Goal: Task Accomplishment & Management: Complete application form

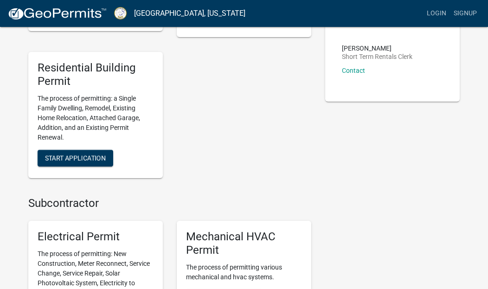
scroll to position [315, 0]
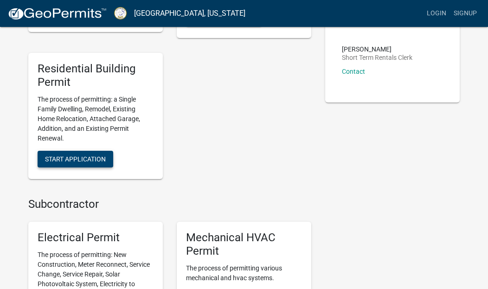
click at [105, 158] on span "Start Application" at bounding box center [75, 158] width 61 height 7
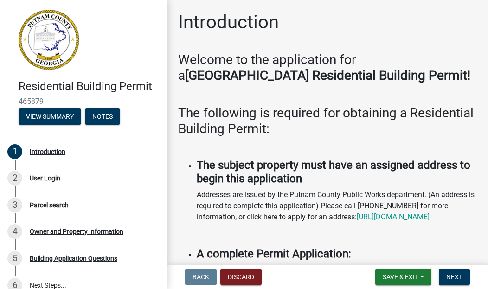
click at [320, 135] on h3 "The following is required for obtaining a Residential Building Permit:" at bounding box center [327, 120] width 299 height 31
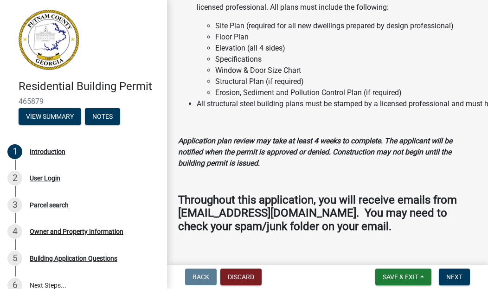
scroll to position [1072, 0]
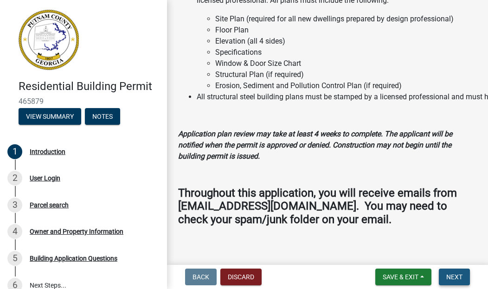
click at [456, 281] on button "Next" at bounding box center [453, 276] width 31 height 17
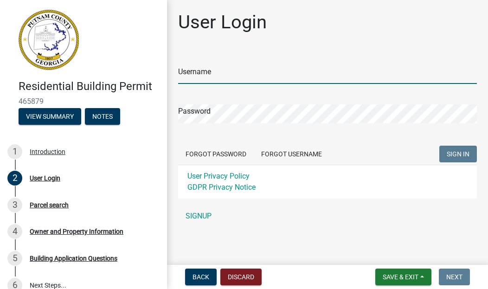
type input "[EMAIL_ADDRESS][DOMAIN_NAME]"
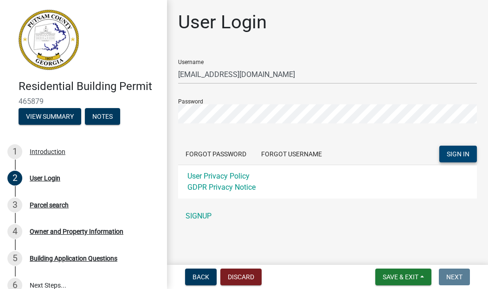
click at [457, 152] on span "SIGN IN" at bounding box center [457, 153] width 23 height 7
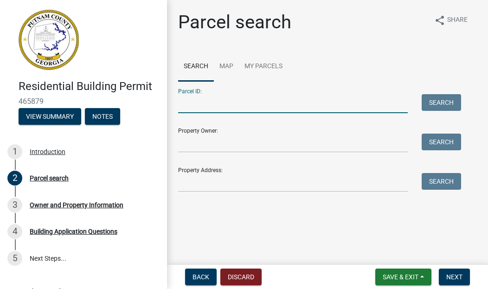
click at [236, 108] on input "Parcel ID:" at bounding box center [292, 103] width 229 height 19
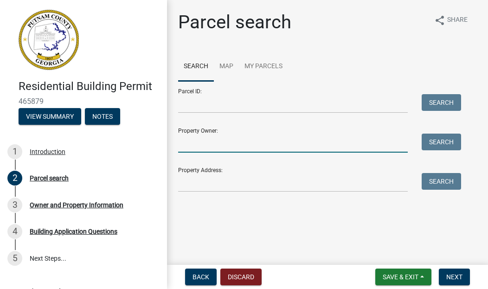
click at [215, 140] on input "Property Owner:" at bounding box center [292, 142] width 229 height 19
type input "D"
type input "L"
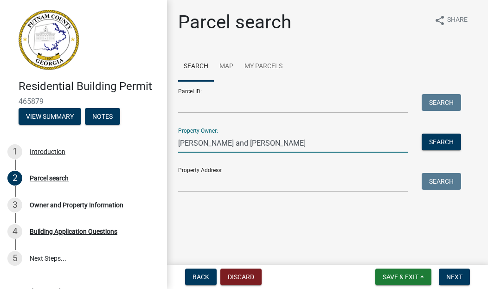
type input "[PERSON_NAME] and [PERSON_NAME]"
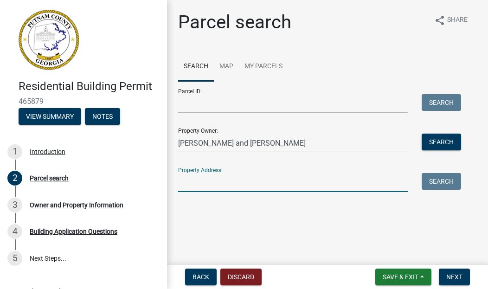
click at [192, 185] on input "Property Address:" at bounding box center [292, 182] width 229 height 19
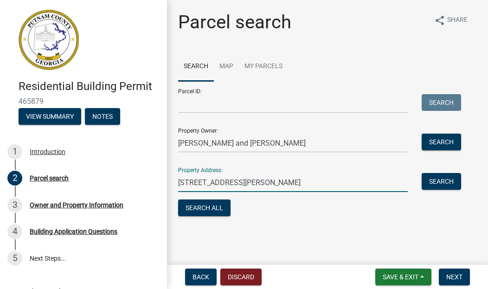
type input "[STREET_ADDRESS][PERSON_NAME]"
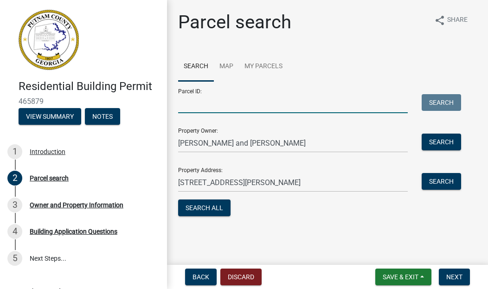
click at [282, 108] on input "Parcel ID:" at bounding box center [292, 103] width 229 height 19
type input "a"
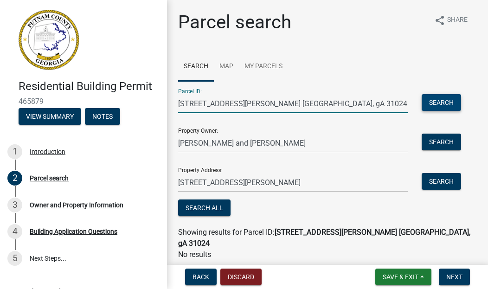
type input "[STREET_ADDRESS][PERSON_NAME] [GEOGRAPHIC_DATA], gA 31024"
click at [449, 106] on button "Search" at bounding box center [440, 102] width 39 height 17
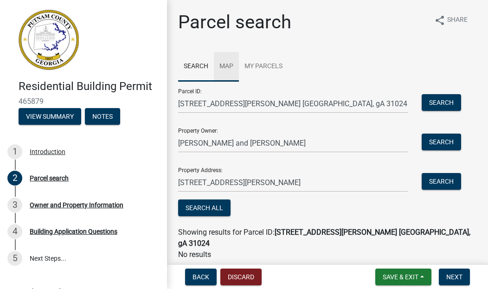
click at [226, 67] on link "Map" at bounding box center [226, 67] width 25 height 30
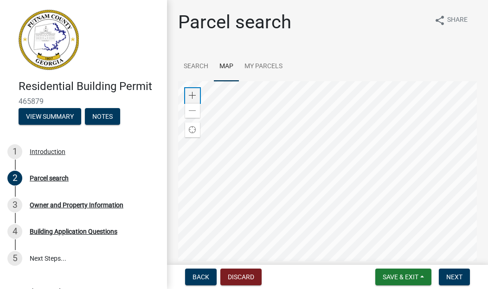
click at [194, 93] on span at bounding box center [192, 95] width 7 height 7
click at [178, 192] on div at bounding box center [327, 197] width 299 height 232
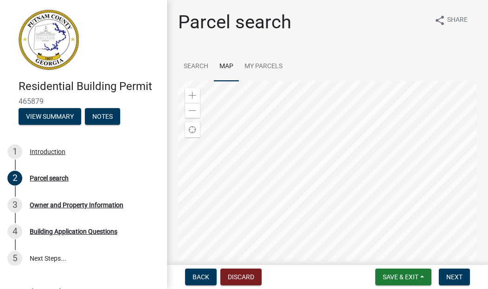
click at [178, 217] on div at bounding box center [327, 197] width 299 height 232
click at [178, 288] on div at bounding box center [327, 197] width 299 height 232
click at [308, 254] on div at bounding box center [327, 197] width 299 height 232
click at [191, 108] on span at bounding box center [192, 110] width 7 height 7
click at [178, 288] on div at bounding box center [327, 197] width 299 height 232
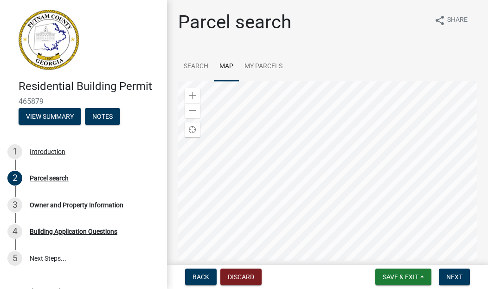
click at [178, 288] on div at bounding box center [327, 197] width 299 height 232
click at [249, 227] on div at bounding box center [327, 197] width 299 height 232
click at [325, 133] on div at bounding box center [327, 197] width 299 height 232
click at [255, 146] on div at bounding box center [327, 197] width 299 height 232
click at [476, 81] on div at bounding box center [327, 197] width 299 height 232
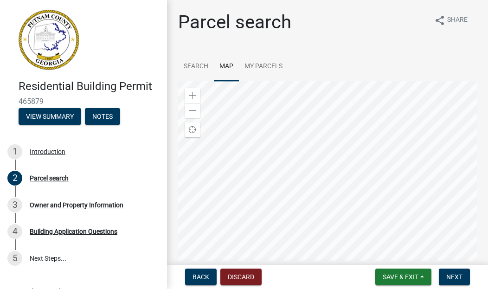
click at [476, 185] on div at bounding box center [327, 197] width 299 height 232
click at [357, 288] on div at bounding box center [327, 197] width 299 height 232
click at [315, 248] on div at bounding box center [327, 197] width 299 height 232
click at [240, 288] on div at bounding box center [327, 197] width 299 height 232
click at [220, 288] on div at bounding box center [327, 197] width 299 height 232
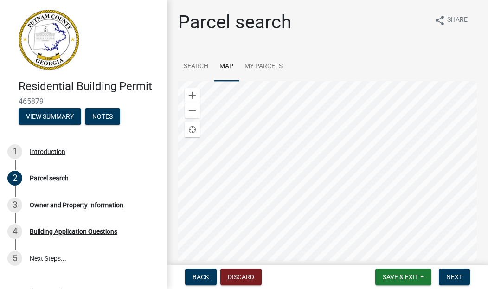
click at [213, 130] on div at bounding box center [327, 197] width 299 height 232
click at [194, 110] on span at bounding box center [192, 110] width 7 height 7
click at [275, 81] on div at bounding box center [327, 197] width 299 height 232
click at [221, 81] on div at bounding box center [327, 197] width 299 height 232
click at [292, 160] on div at bounding box center [327, 197] width 299 height 232
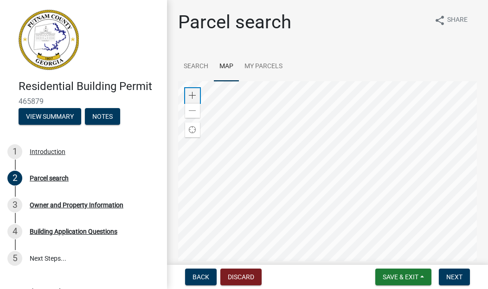
click at [193, 95] on span at bounding box center [192, 95] width 7 height 7
click at [359, 266] on div at bounding box center [327, 197] width 299 height 232
click at [329, 288] on div at bounding box center [327, 197] width 299 height 232
click at [286, 288] on div at bounding box center [327, 197] width 299 height 232
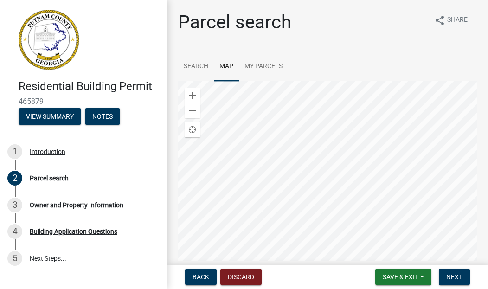
click at [270, 288] on div at bounding box center [327, 197] width 299 height 232
click at [313, 288] on div at bounding box center [327, 197] width 299 height 232
click at [254, 243] on div at bounding box center [327, 197] width 299 height 232
click at [425, 69] on wm-search-parcel-data-activity-input "Search Map My Parcels Zoom in Zoom out Find my location Maxar Powered by Esri -…" at bounding box center [327, 199] width 299 height 294
click at [209, 96] on div at bounding box center [327, 197] width 299 height 232
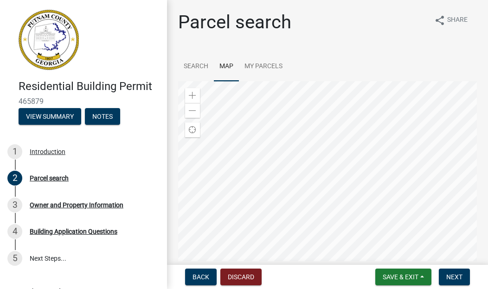
click at [232, 109] on div at bounding box center [327, 197] width 299 height 232
click at [297, 81] on div at bounding box center [327, 197] width 299 height 232
click at [269, 81] on div at bounding box center [327, 197] width 299 height 232
click at [406, 178] on div at bounding box center [327, 197] width 299 height 232
click at [193, 109] on span at bounding box center [192, 110] width 7 height 7
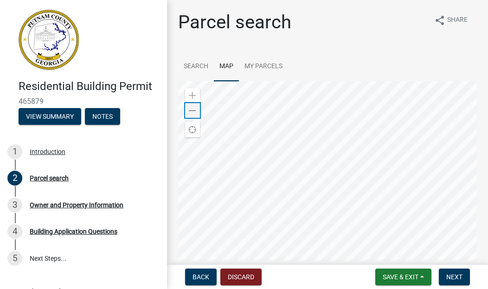
click at [193, 109] on span at bounding box center [192, 110] width 7 height 7
click at [299, 179] on div at bounding box center [327, 197] width 299 height 232
click at [191, 99] on span at bounding box center [192, 95] width 7 height 7
click at [316, 288] on div at bounding box center [327, 197] width 299 height 232
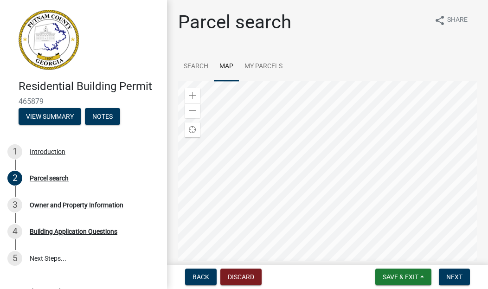
click at [334, 287] on div at bounding box center [327, 197] width 299 height 232
click at [295, 81] on div at bounding box center [327, 197] width 299 height 232
click at [300, 81] on div at bounding box center [327, 197] width 299 height 232
click at [324, 81] on div at bounding box center [327, 197] width 299 height 232
click at [324, 272] on div at bounding box center [327, 197] width 299 height 232
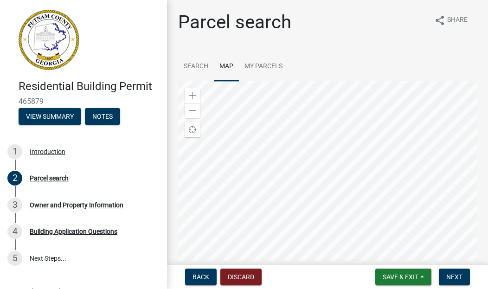
click at [344, 81] on div at bounding box center [327, 197] width 299 height 232
click at [357, 158] on div at bounding box center [327, 197] width 299 height 232
click at [191, 94] on span at bounding box center [192, 95] width 7 height 7
click at [361, 229] on div at bounding box center [327, 197] width 299 height 232
click at [194, 110] on span at bounding box center [192, 110] width 7 height 7
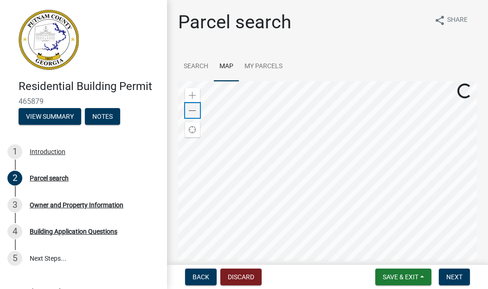
click at [194, 112] on span at bounding box center [192, 110] width 7 height 7
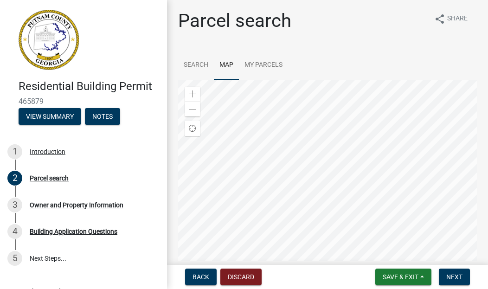
click at [222, 80] on div at bounding box center [327, 196] width 299 height 232
click at [321, 80] on div at bounding box center [327, 196] width 299 height 232
click at [309, 184] on div at bounding box center [327, 196] width 299 height 232
click at [189, 93] on span at bounding box center [192, 93] width 7 height 7
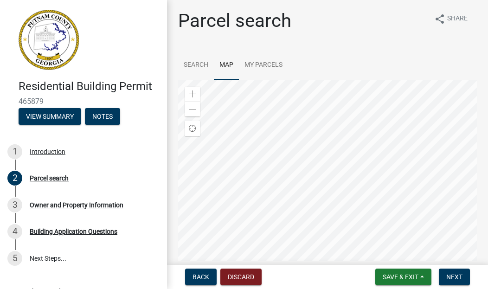
click at [268, 169] on div at bounding box center [327, 196] width 299 height 232
click at [191, 92] on span at bounding box center [192, 93] width 7 height 7
click at [340, 210] on div at bounding box center [327, 196] width 299 height 232
click at [195, 97] on span at bounding box center [192, 93] width 7 height 7
click at [289, 180] on div at bounding box center [327, 196] width 299 height 232
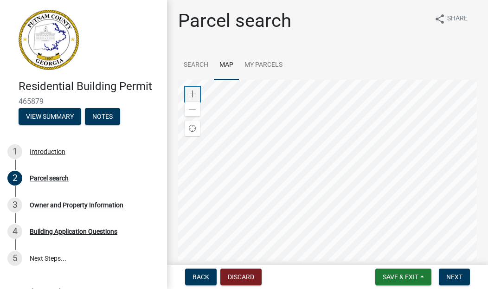
click at [192, 95] on span at bounding box center [192, 93] width 7 height 7
click at [330, 200] on div at bounding box center [327, 196] width 299 height 232
click at [192, 95] on span at bounding box center [192, 93] width 7 height 7
click at [192, 92] on span at bounding box center [192, 93] width 7 height 7
click at [187, 180] on div at bounding box center [327, 196] width 299 height 232
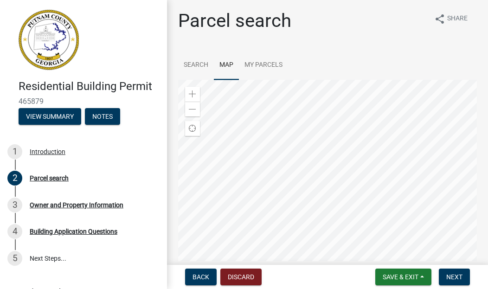
click at [453, 139] on div at bounding box center [327, 196] width 299 height 232
click at [191, 108] on span at bounding box center [192, 109] width 7 height 7
click at [191, 107] on span at bounding box center [192, 109] width 7 height 7
click at [343, 252] on div at bounding box center [327, 196] width 299 height 232
click at [326, 212] on div at bounding box center [327, 196] width 299 height 232
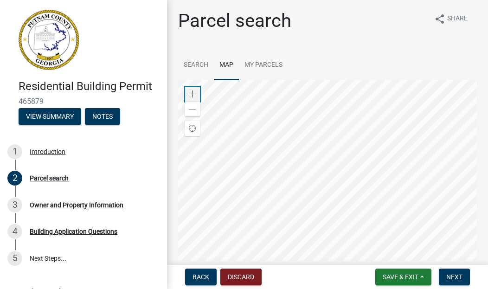
click at [191, 92] on span at bounding box center [192, 93] width 7 height 7
click at [476, 191] on div at bounding box center [327, 196] width 299 height 232
click at [193, 109] on span at bounding box center [192, 109] width 7 height 7
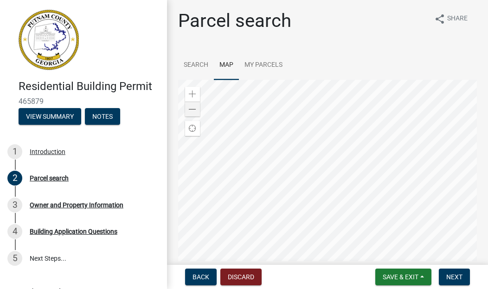
click at [314, 140] on div at bounding box center [327, 196] width 299 height 232
click at [312, 135] on div at bounding box center [327, 196] width 299 height 232
click at [260, 70] on link "My Parcels" at bounding box center [263, 66] width 49 height 30
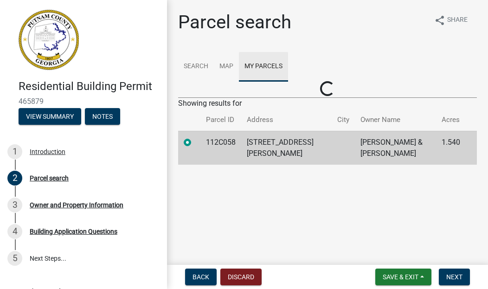
scroll to position [0, 0]
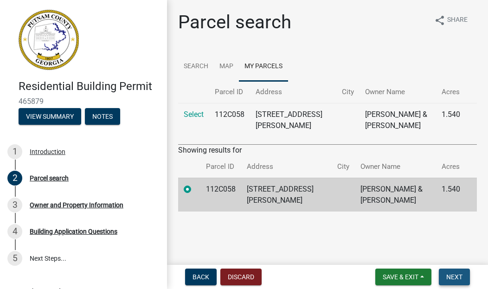
click at [454, 276] on span "Next" at bounding box center [454, 276] width 16 height 7
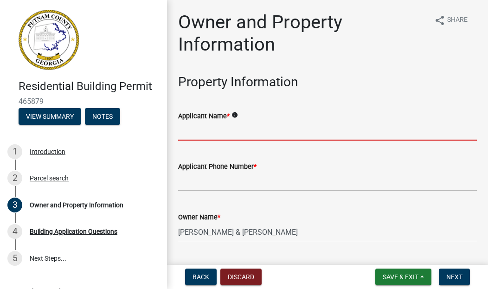
click at [235, 133] on input "Applicant Name *" at bounding box center [327, 130] width 299 height 19
type input "[PERSON_NAME]"
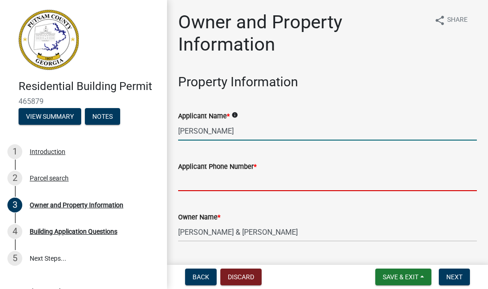
click at [209, 181] on input "Applicant Phone Number *" at bounding box center [327, 181] width 299 height 19
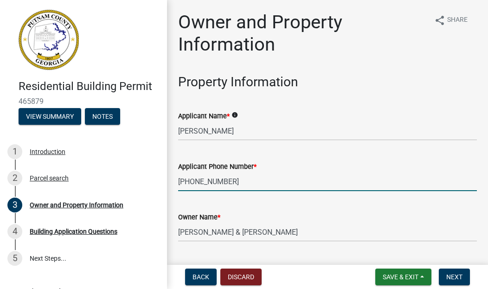
type input "[PHONE_NUMBER]"
click at [252, 199] on div "Owner Name * [PERSON_NAME] & [PERSON_NAME]" at bounding box center [327, 219] width 299 height 43
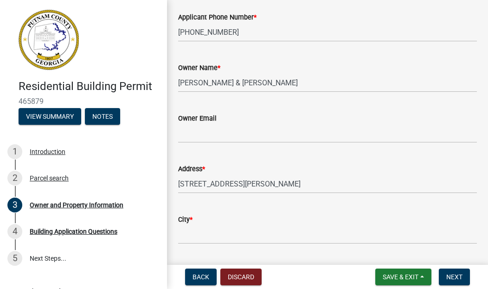
scroll to position [148, 0]
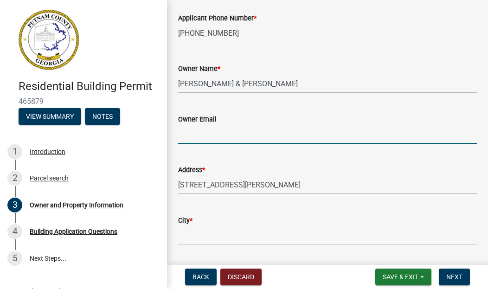
click at [213, 139] on input "Owner Email" at bounding box center [327, 134] width 299 height 19
type input "[EMAIL_ADDRESS][DOMAIN_NAME]"
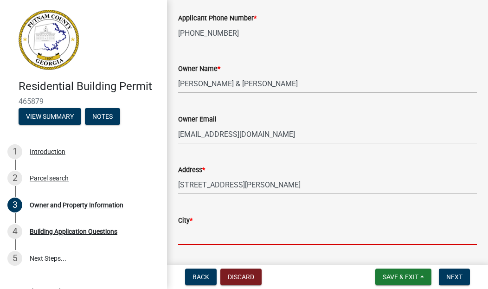
click at [203, 236] on input "City *" at bounding box center [327, 235] width 299 height 19
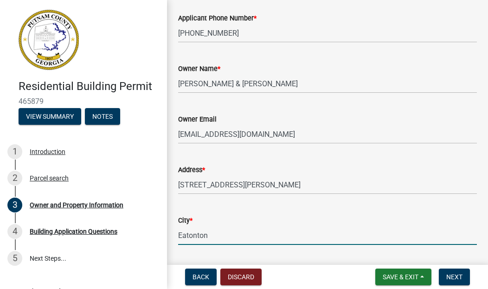
type input "Eatonton"
click at [236, 259] on div "Parcel ID * 112C058" at bounding box center [327, 273] width 299 height 43
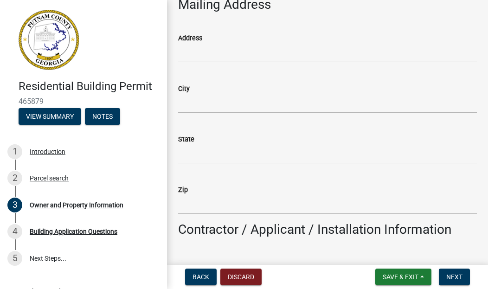
scroll to position [556, 0]
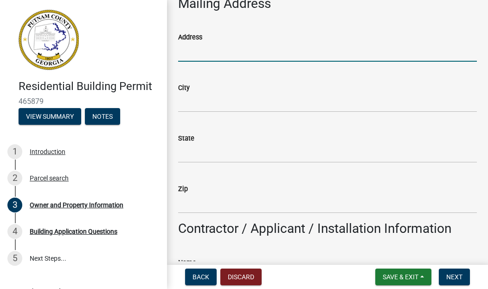
click at [207, 53] on input "Address" at bounding box center [327, 52] width 299 height 19
type input "[STREET_ADDRESS][PERSON_NAME]"
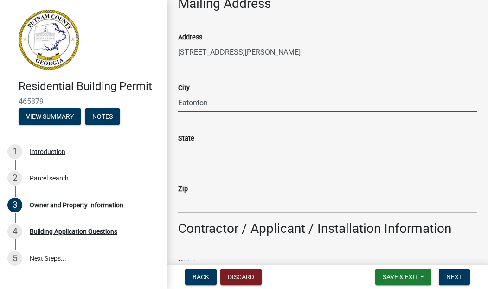
type input "Eatonton"
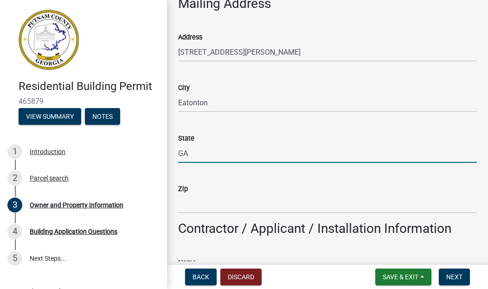
type input "GA"
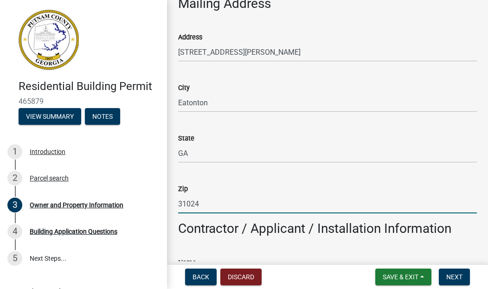
type input "31024"
click at [215, 173] on div "Zip 31024" at bounding box center [327, 191] width 299 height 43
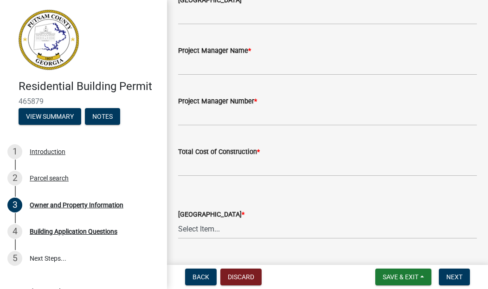
scroll to position [1465, 0]
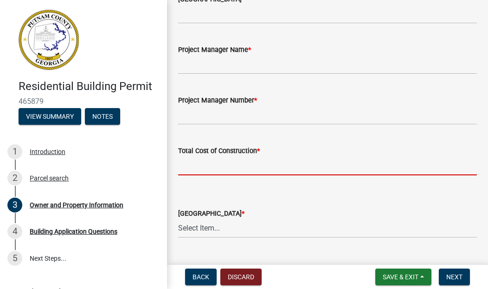
click at [223, 164] on input "text" at bounding box center [327, 165] width 299 height 19
type input "6"
type input "60000"
click at [260, 226] on select "Select Item... AG-1 R-1R R-1 R-2 MHP RM-1 RM-3 C-1 C-2 I-M PUD N/A" at bounding box center [327, 228] width 299 height 19
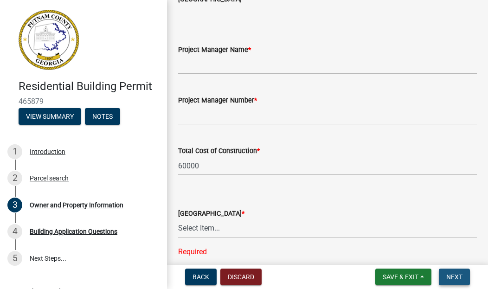
click at [452, 277] on span "Next" at bounding box center [454, 276] width 16 height 7
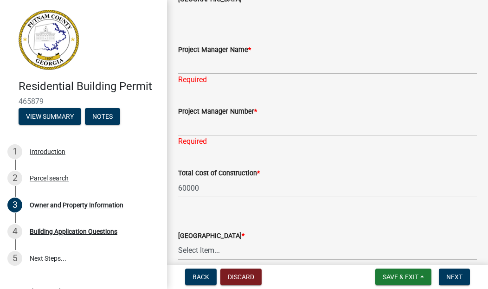
click at [413, 169] on div "Total Cost of Construction *" at bounding box center [327, 172] width 299 height 11
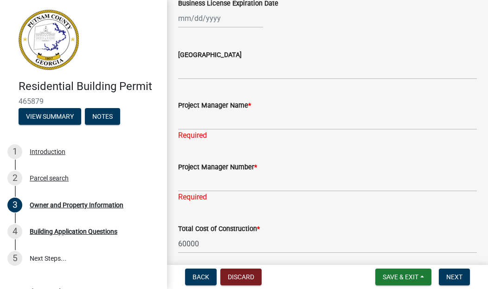
scroll to position [1446, 0]
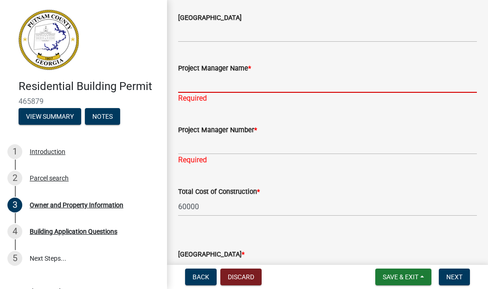
click at [218, 84] on input "Project Manager Name *" at bounding box center [327, 83] width 299 height 19
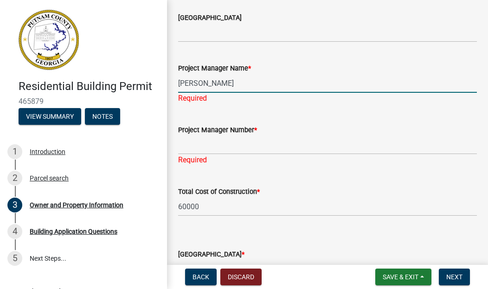
type input "[PERSON_NAME]"
click at [206, 145] on div "Project Manager Number * Required" at bounding box center [327, 138] width 299 height 54
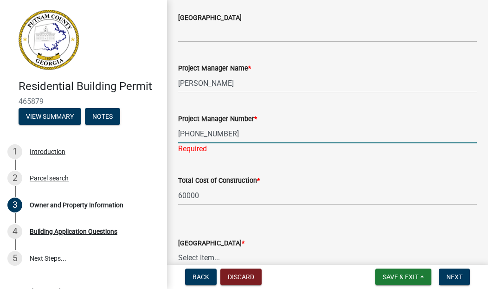
type input "[PHONE_NUMBER]"
click at [232, 221] on div "County Zoning District * Select Item... AG-1 R-1R R-1 R-2 MHP RM-1 RM-3 C-1 C-2…" at bounding box center [327, 250] width 299 height 74
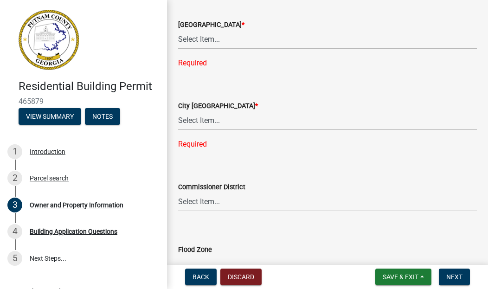
scroll to position [1655, 0]
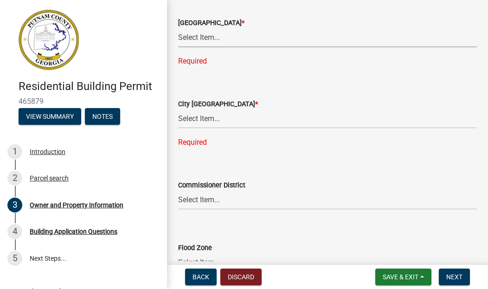
click at [204, 36] on select "Select Item... AG-1 R-1R R-1 R-2 MHP RM-1 RM-3 C-1 C-2 I-M PUD N/A" at bounding box center [327, 37] width 299 height 19
click at [244, 21] on span "*" at bounding box center [242, 23] width 3 height 8
click at [248, 28] on select "Select Item... AG-1 R-1R R-1 R-2 MHP RM-1 RM-3 C-1 C-2 I-M PUD N/A" at bounding box center [327, 37] width 299 height 19
click at [208, 38] on select "Select Item... AG-1 R-1R R-1 R-2 MHP RM-1 RM-3 C-1 C-2 I-M PUD N/A" at bounding box center [327, 37] width 299 height 19
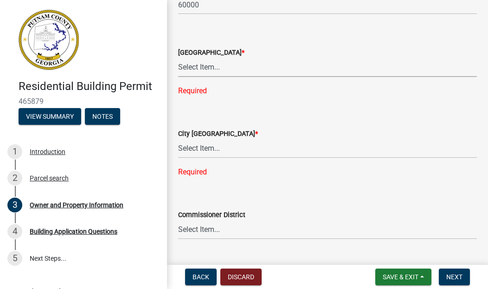
scroll to position [1620, 0]
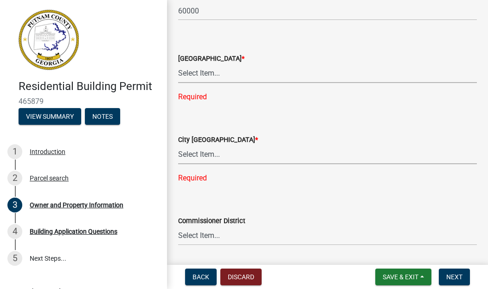
click at [208, 151] on select "Select Item... A-1 A-2 R-1 R-2 R-3 R-4 MHP C-1 C-2 I-1 I-2 DB FH H-P N/A" at bounding box center [327, 154] width 299 height 19
click at [218, 71] on select "Select Item... AG-1 R-1R R-1 R-2 MHP RM-1 RM-3 C-1 C-2 I-M PUD N/A" at bounding box center [327, 73] width 299 height 19
select select "34fe85c2-5f76-4343-b6bb-8ca387e0bed7"
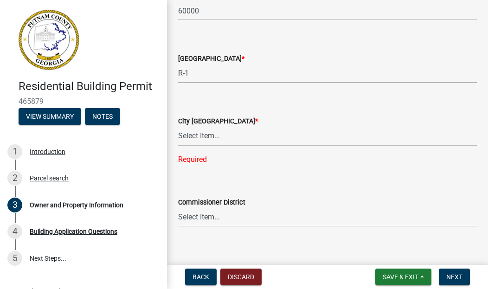
click at [215, 133] on select "Select Item... A-1 A-2 R-1 R-2 R-3 R-4 MHP C-1 C-2 I-1 I-2 DB FH H-P N/A" at bounding box center [327, 136] width 299 height 19
select select "83394b22-4a11-496c-8e5c-75ade2e72faf"
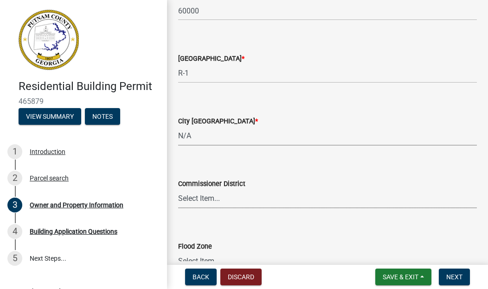
click at [253, 191] on select "Select Item... District 1 District 2 District 3 District 4" at bounding box center [327, 198] width 299 height 19
click at [236, 198] on select "Select Item... District 1 District 2 District 3 District 4" at bounding box center [327, 198] width 299 height 19
click at [195, 132] on select "Select Item... A-1 A-2 R-1 R-2 R-3 R-4 MHP C-1 C-2 I-1 I-2 DB FH H-P N/A" at bounding box center [327, 136] width 299 height 19
click at [215, 133] on select "Select Item... A-1 A-2 R-1 R-2 R-3 R-4 MHP C-1 C-2 I-1 I-2 DB FH H-P N/A" at bounding box center [327, 136] width 299 height 19
click at [219, 200] on select "Select Item... District 1 District 2 District 3 District 4" at bounding box center [327, 198] width 299 height 19
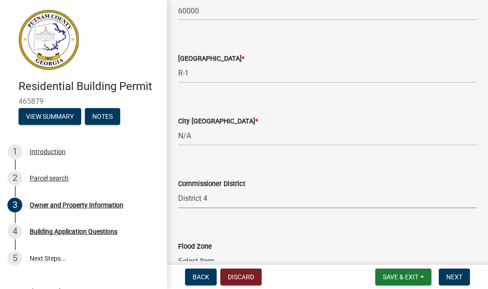
select select "295c155f-de53-4b68-9fdd-08c8883e9b6f"
click at [249, 222] on div "Flood Zone Select Item... Zone A Zone V Zone A99 Zone AE Zone AO Zone AH Zone V…" at bounding box center [327, 243] width 299 height 54
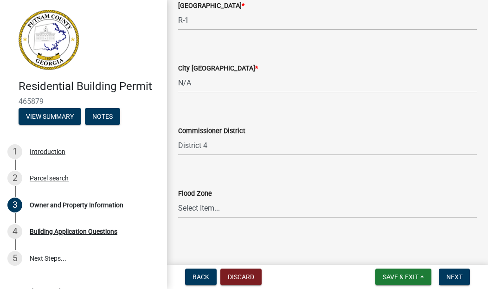
scroll to position [1674, 0]
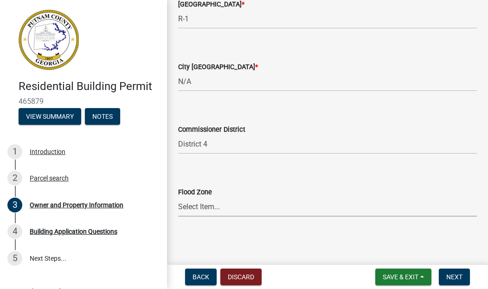
click at [224, 208] on select "Select Item... Zone A Zone V Zone A99 Zone AE Zone AO Zone AH Zone VE Zone AR Z…" at bounding box center [327, 206] width 299 height 19
click at [206, 205] on select "Select Item... Zone A Zone V Zone A99 Zone AE Zone AO Zone AH Zone VE Zone AR Z…" at bounding box center [327, 206] width 299 height 19
click at [209, 206] on select "Select Item... Zone A Zone V Zone A99 Zone AE Zone AO Zone AH Zone VE Zone AR Z…" at bounding box center [327, 206] width 299 height 19
select select "7e5ee852-7dad-4002-9c8c-99bf8b4202a5"
click at [340, 233] on main "Owner and Property Information share Share Property Information Applicant Name …" at bounding box center [327, 130] width 321 height 261
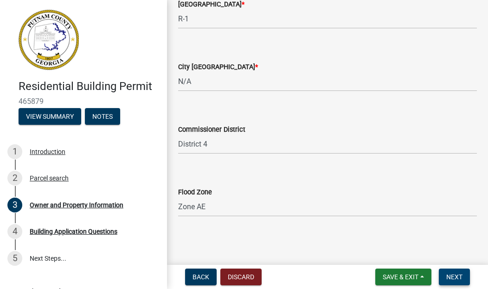
click at [452, 276] on span "Next" at bounding box center [454, 276] width 16 height 7
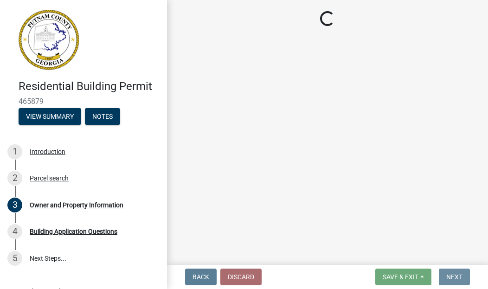
scroll to position [0, 0]
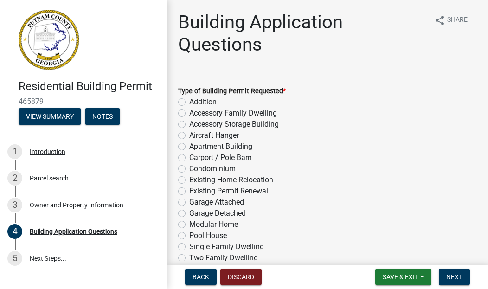
click at [320, 254] on div "Two Family Dwelling" at bounding box center [327, 257] width 299 height 11
click at [189, 246] on label "Single Family Dwelling" at bounding box center [226, 246] width 75 height 11
click at [189, 246] on input "Single Family Dwelling" at bounding box center [192, 244] width 6 height 6
radio input "true"
click at [184, 263] on div "Residential Building Permit 465879 View Summary Notes 1 Introduction 2 Parcel s…" at bounding box center [244, 144] width 488 height 289
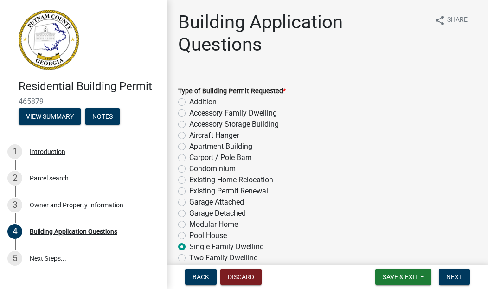
click at [189, 249] on label "Single Family Dwelling" at bounding box center [226, 246] width 75 height 11
click at [189, 247] on input "Single Family Dwelling" at bounding box center [192, 244] width 6 height 6
click at [295, 245] on div "Single Family Dwelling" at bounding box center [327, 246] width 299 height 11
click at [189, 244] on label "Single Family Dwelling" at bounding box center [226, 246] width 75 height 11
click at [189, 244] on input "Single Family Dwelling" at bounding box center [192, 244] width 6 height 6
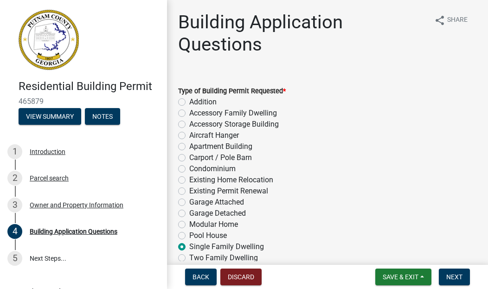
click at [342, 248] on div "Single Family Dwelling" at bounding box center [327, 246] width 299 height 11
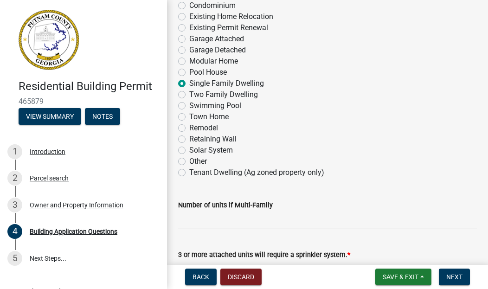
scroll to position [167, 0]
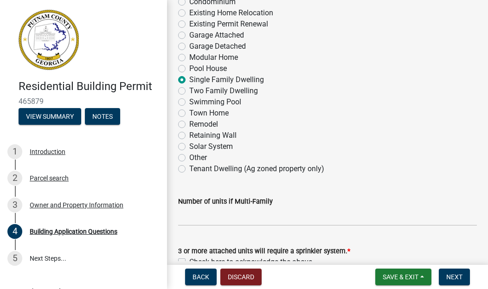
click at [189, 123] on label "Remodel" at bounding box center [203, 124] width 29 height 11
click at [189, 123] on input "Remodel" at bounding box center [192, 122] width 6 height 6
radio input "true"
click at [457, 276] on span "Next" at bounding box center [454, 276] width 16 height 7
click at [431, 215] on input "text" at bounding box center [327, 216] width 299 height 19
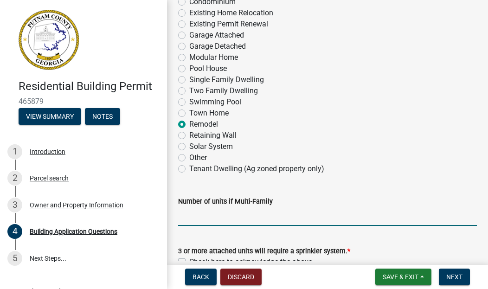
click at [423, 235] on form "3 or more attached units will require a sprinkler system. * Check here to ackno…" at bounding box center [327, 250] width 299 height 33
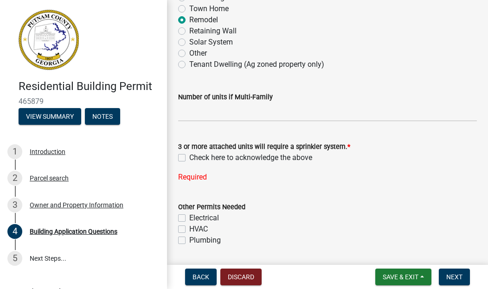
scroll to position [315, 0]
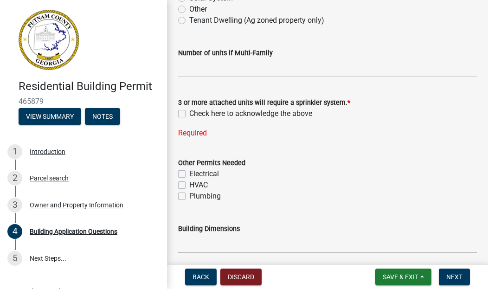
click at [189, 112] on label "Check here to acknowledge the above" at bounding box center [250, 113] width 123 height 11
click at [189, 112] on input "Check here to acknowledge the above" at bounding box center [192, 111] width 6 height 6
checkbox input "true"
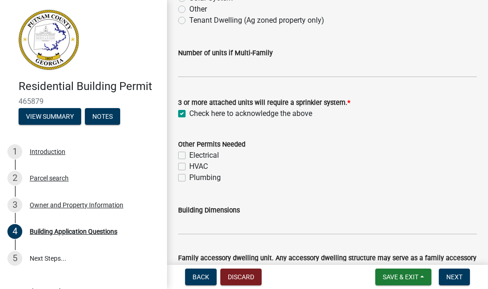
click at [189, 156] on label "Electrical" at bounding box center [204, 155] width 30 height 11
click at [189, 156] on input "Electrical" at bounding box center [192, 153] width 6 height 6
checkbox input "true"
checkbox input "false"
click at [189, 178] on label "Plumbing" at bounding box center [205, 177] width 32 height 11
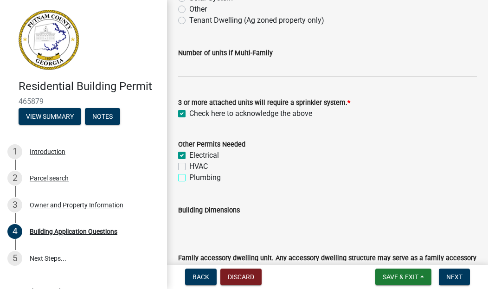
click at [189, 178] on input "Plumbing" at bounding box center [192, 175] width 6 height 6
checkbox input "true"
checkbox input "false"
checkbox input "true"
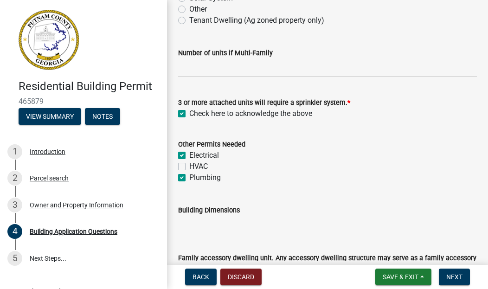
click at [316, 186] on wm-data-entity-input "Other Permits Needed Electrical HVAC Plumbing" at bounding box center [327, 159] width 299 height 64
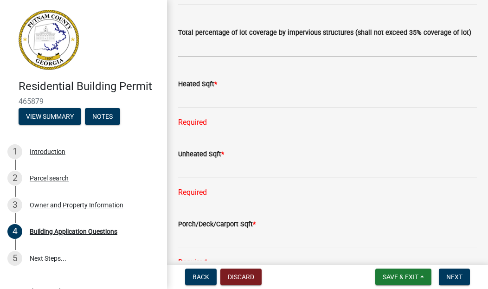
scroll to position [630, 0]
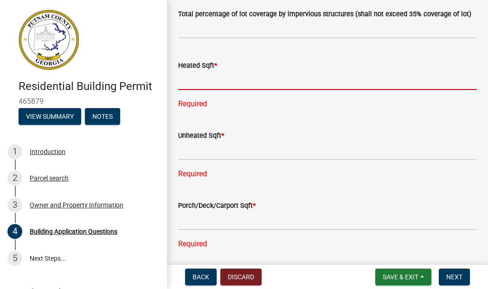
click at [223, 83] on input "text" at bounding box center [327, 80] width 299 height 19
type input "3900"
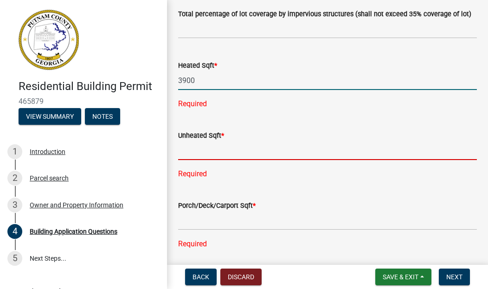
click at [232, 151] on div "Unheated Sqft * Required" at bounding box center [327, 148] width 299 height 63
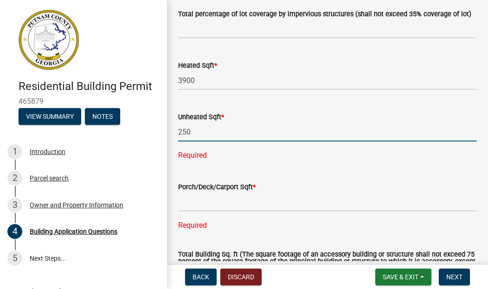
type input "250"
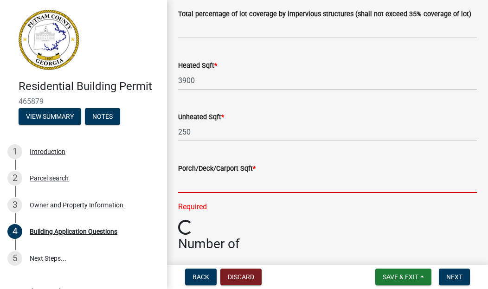
click at [249, 210] on div "Porch/Deck/Carport Sqft * Required" at bounding box center [327, 181] width 299 height 63
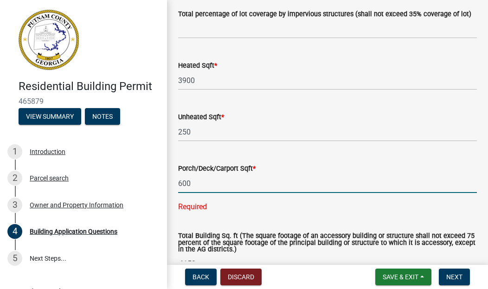
type input "600"
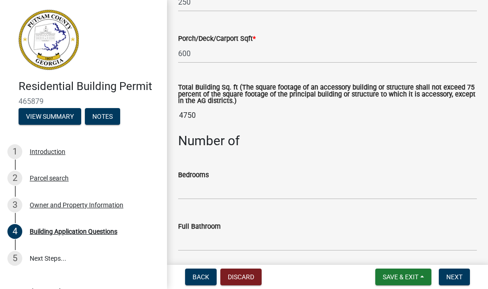
scroll to position [742, 0]
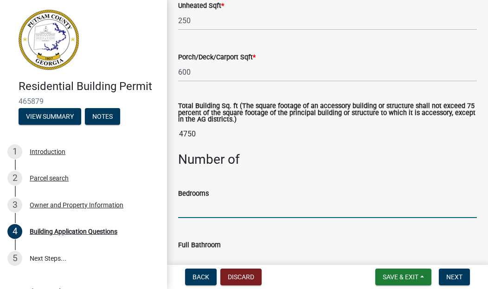
click at [272, 211] on input "text" at bounding box center [327, 208] width 299 height 19
type input "4"
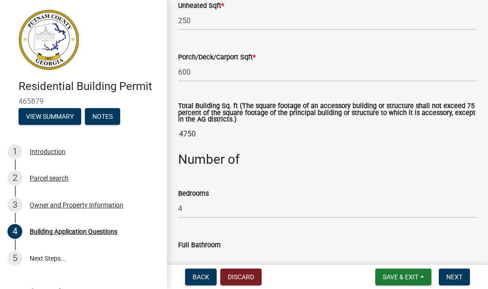
click at [256, 257] on input "text" at bounding box center [327, 259] width 299 height 19
click at [206, 227] on div "Full Bathroom" at bounding box center [327, 247] width 299 height 43
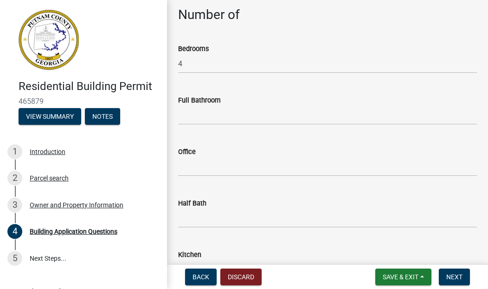
scroll to position [890, 0]
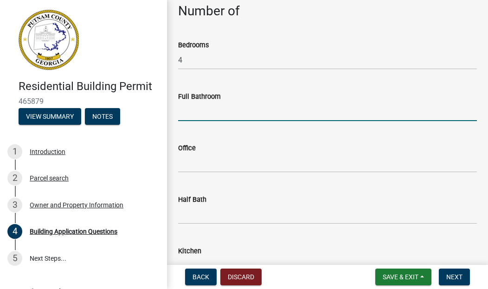
click at [193, 113] on input "text" at bounding box center [327, 111] width 299 height 19
type input "3"
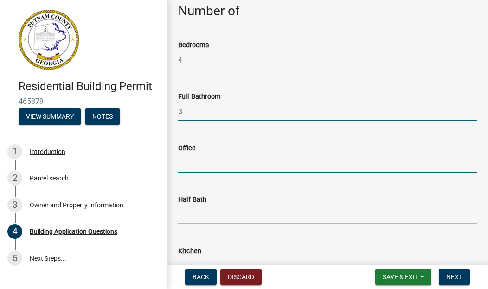
click at [204, 166] on input "text" at bounding box center [327, 162] width 299 height 19
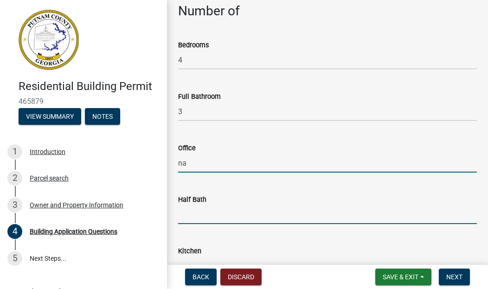
type input "0"
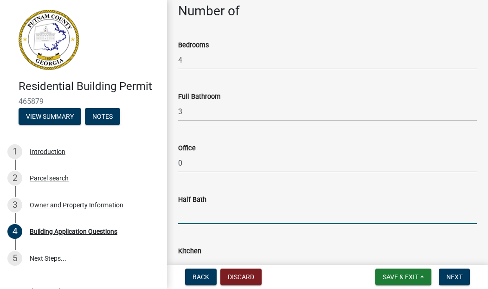
click at [195, 219] on input "text" at bounding box center [327, 214] width 299 height 19
type input "1"
click at [216, 247] on div "Kitchen" at bounding box center [327, 250] width 299 height 11
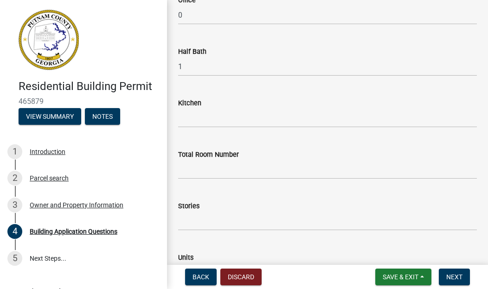
scroll to position [1038, 0]
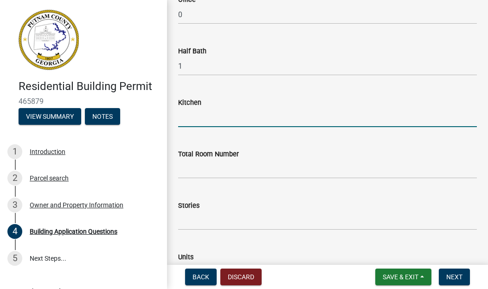
click at [191, 121] on input "text" at bounding box center [327, 117] width 299 height 19
type input "1"
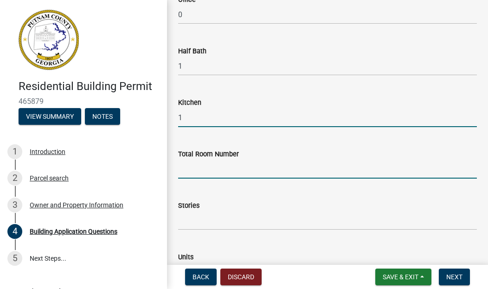
click at [197, 168] on input "text" at bounding box center [327, 168] width 299 height 19
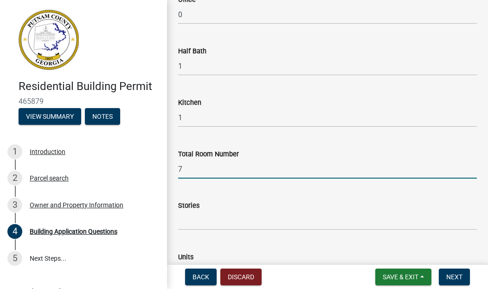
type input "7"
click at [214, 227] on input "text" at bounding box center [327, 220] width 299 height 19
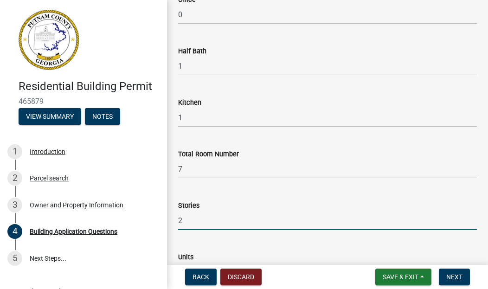
type input "2"
click at [234, 248] on div "Units" at bounding box center [327, 259] width 299 height 43
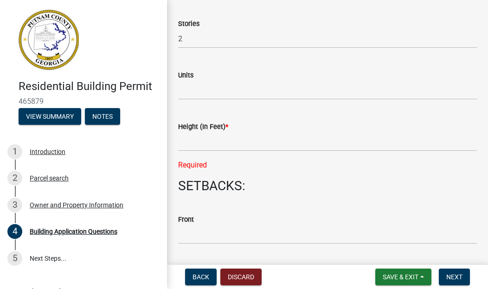
scroll to position [1224, 0]
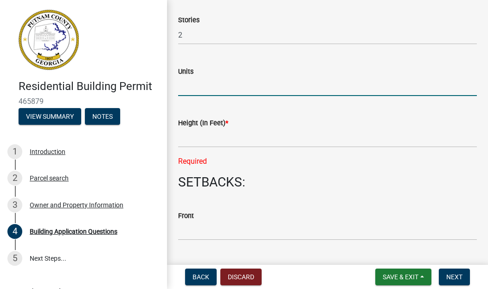
click at [190, 89] on input "text" at bounding box center [327, 86] width 299 height 19
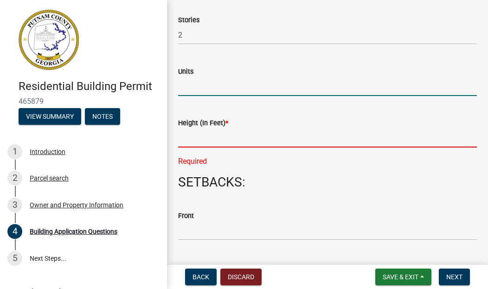
click at [198, 141] on input "text" at bounding box center [327, 137] width 299 height 19
click at [193, 86] on input "text" at bounding box center [327, 86] width 299 height 19
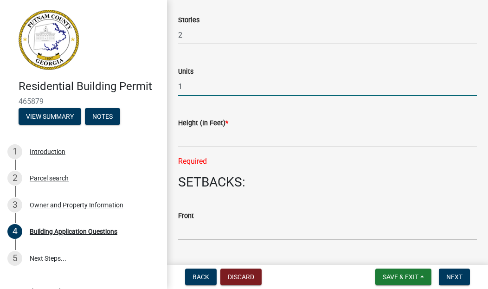
type input "1"
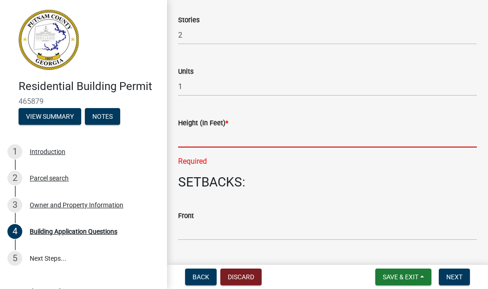
click at [205, 140] on input "text" at bounding box center [327, 137] width 299 height 19
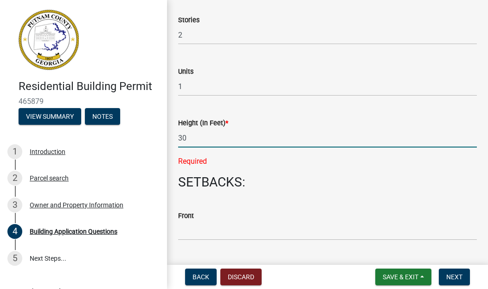
type input "30"
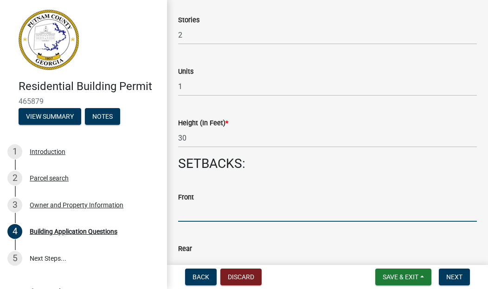
click at [229, 224] on wm-data-entity-input "Front" at bounding box center [327, 203] width 299 height 51
type input "100"
click at [210, 255] on input "text" at bounding box center [327, 263] width 299 height 19
click at [213, 227] on wm-data-entity-input "Front 100" at bounding box center [327, 203] width 299 height 51
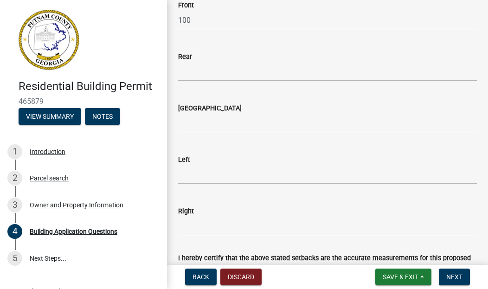
scroll to position [1428, 0]
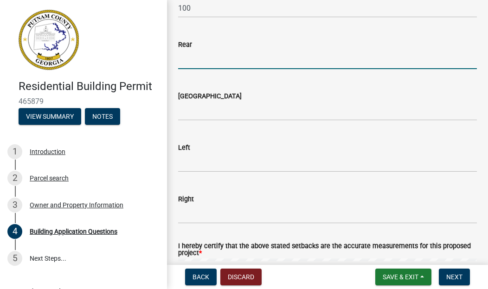
click at [200, 62] on input "text" at bounding box center [327, 59] width 299 height 19
type input "150"
click at [199, 115] on input "text" at bounding box center [327, 111] width 299 height 19
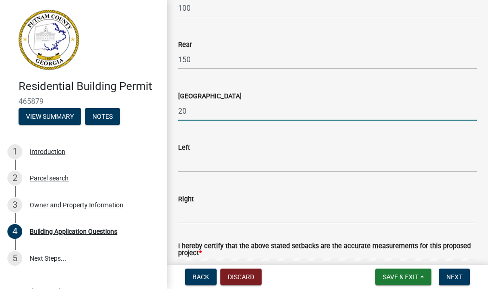
type input "2"
type input "150"
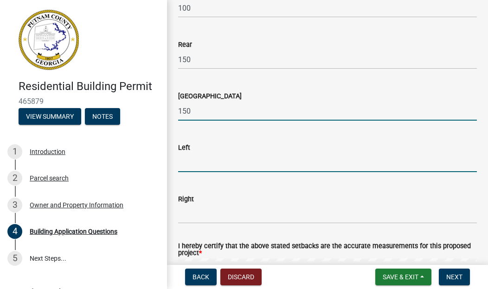
click at [187, 166] on input "text" at bounding box center [327, 162] width 299 height 19
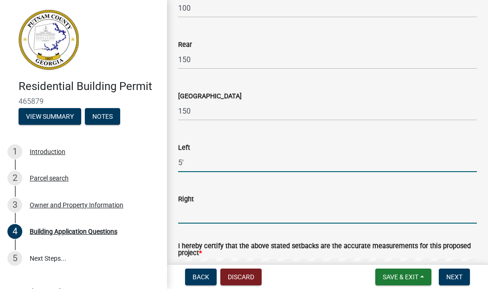
type input "5"
click at [197, 218] on input "text" at bounding box center [327, 213] width 299 height 19
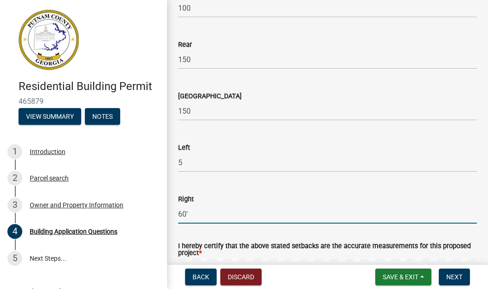
type input "60"
click at [248, 252] on label "I hereby certify that the above stated setbacks are the accurate measurements f…" at bounding box center [327, 249] width 299 height 13
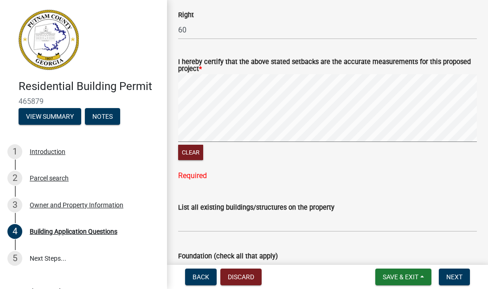
scroll to position [1613, 0]
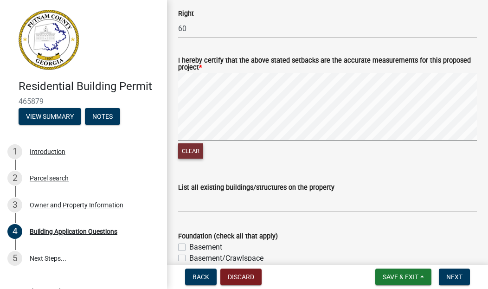
click at [193, 150] on button "Clear" at bounding box center [190, 150] width 25 height 15
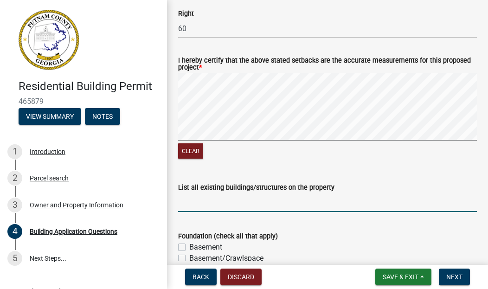
click at [184, 201] on input "List all existing buildings/structures on the property" at bounding box center [327, 202] width 299 height 19
type input "1 House, 1 detached covered carport, 1 work shop"
click at [233, 226] on form "Foundation (check all that apply) Basement Basement/Crawlspace Basement/Slab Cr…" at bounding box center [327, 263] width 299 height 89
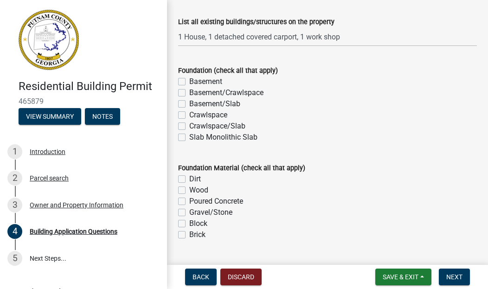
scroll to position [1780, 0]
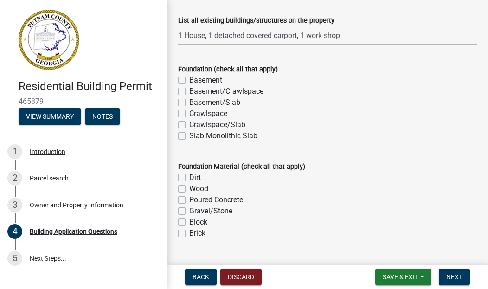
click at [189, 125] on label "Crawlspace/Slab" at bounding box center [217, 124] width 56 height 11
click at [189, 125] on input "Crawlspace/Slab" at bounding box center [192, 122] width 6 height 6
checkbox input "true"
checkbox input "false"
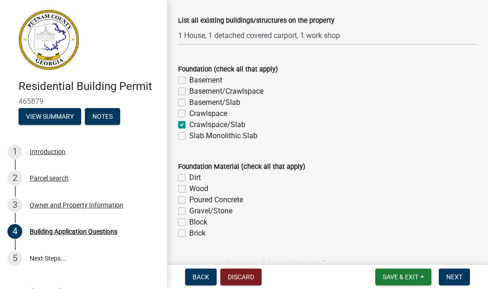
checkbox input "false"
checkbox input "true"
checkbox input "false"
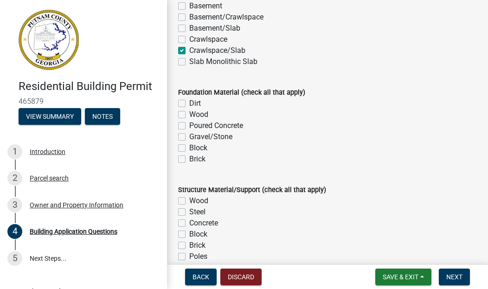
scroll to position [1873, 0]
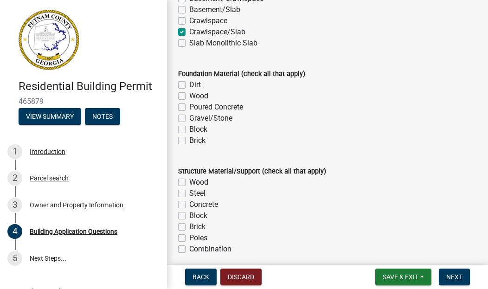
click at [189, 128] on label "Block" at bounding box center [198, 129] width 18 height 11
click at [189, 128] on input "Block" at bounding box center [192, 127] width 6 height 6
checkbox input "true"
checkbox input "false"
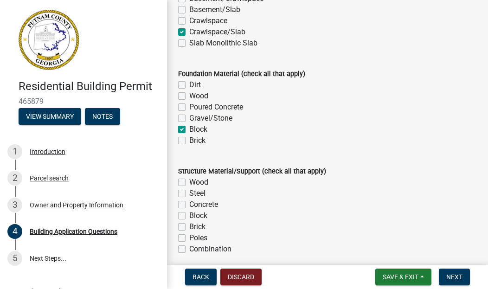
checkbox input "false"
checkbox input "true"
checkbox input "false"
click at [183, 111] on div "Poured Concrete" at bounding box center [327, 107] width 299 height 11
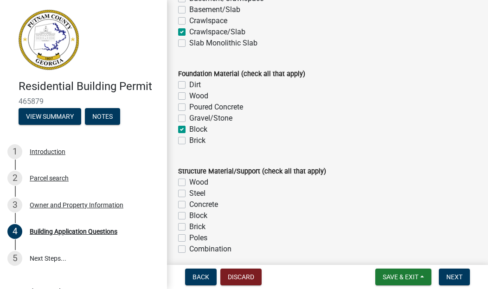
click at [189, 108] on label "Poured Concrete" at bounding box center [216, 107] width 54 height 11
click at [189, 108] on input "Poured Concrete" at bounding box center [192, 105] width 6 height 6
checkbox input "true"
checkbox input "false"
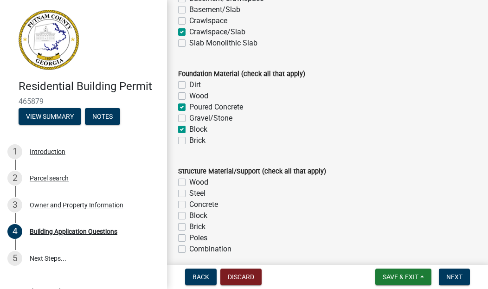
checkbox input "true"
checkbox input "false"
checkbox input "true"
checkbox input "false"
click at [291, 152] on wm-data-entity-input "Foundation Material (check all that apply) Dirt Wood Poured Concrete Gravel/Sto…" at bounding box center [327, 105] width 299 height 97
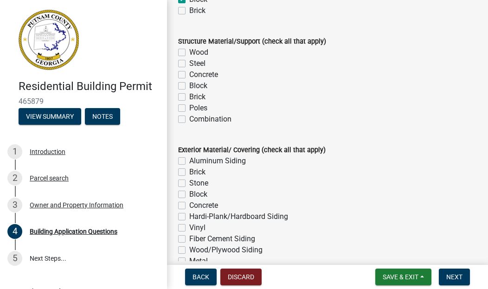
scroll to position [2021, 0]
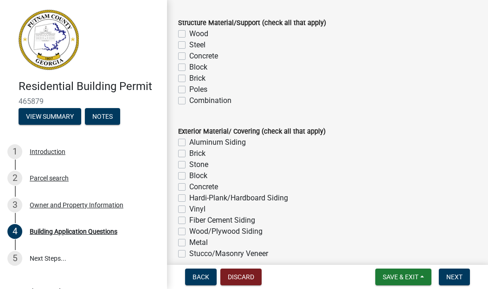
click at [189, 33] on label "Wood" at bounding box center [198, 33] width 19 height 11
click at [189, 33] on input "Wood" at bounding box center [192, 31] width 6 height 6
checkbox input "true"
checkbox input "false"
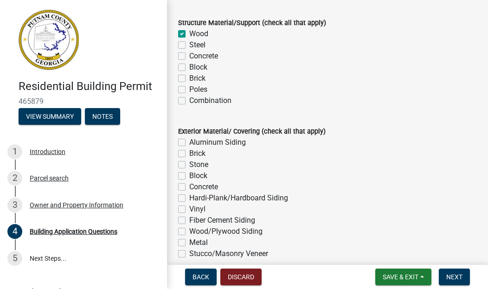
checkbox input "false"
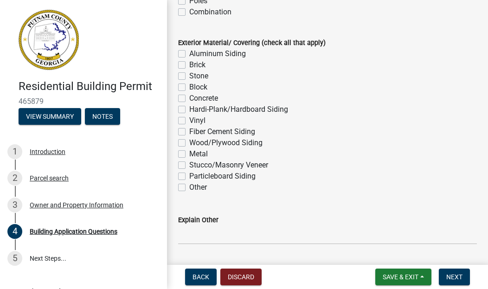
scroll to position [2114, 0]
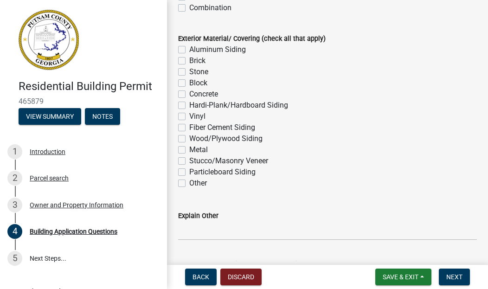
click at [189, 105] on label "Hardi-Plank/Hardboard Siding" at bounding box center [238, 105] width 99 height 11
click at [189, 105] on input "Hardi-Plank/Hardboard Siding" at bounding box center [192, 103] width 6 height 6
checkbox input "true"
checkbox input "false"
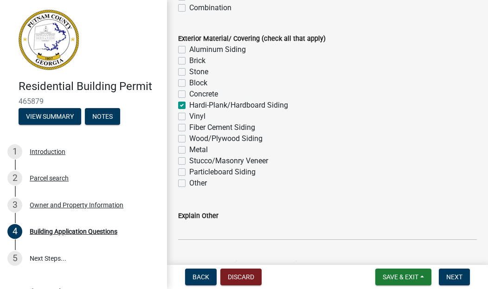
checkbox input "false"
checkbox input "true"
checkbox input "false"
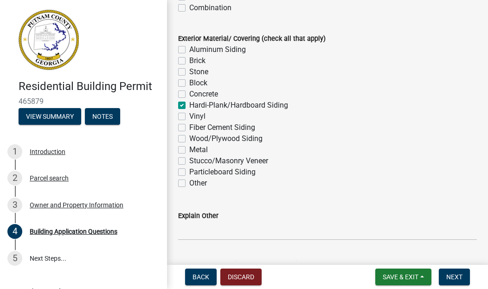
checkbox input "false"
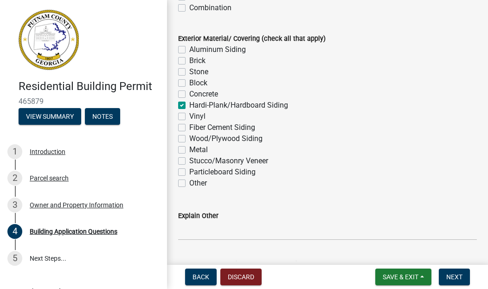
checkbox input "false"
click at [189, 63] on label "Brick" at bounding box center [197, 60] width 16 height 11
click at [189, 61] on input "Brick" at bounding box center [192, 58] width 6 height 6
checkbox input "true"
checkbox input "false"
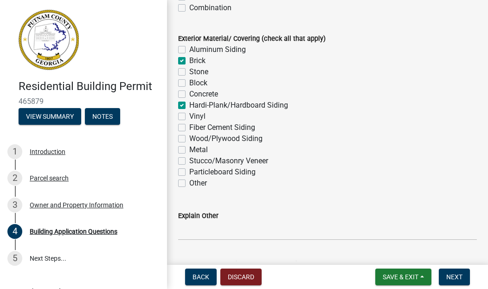
checkbox input "true"
checkbox input "false"
checkbox input "true"
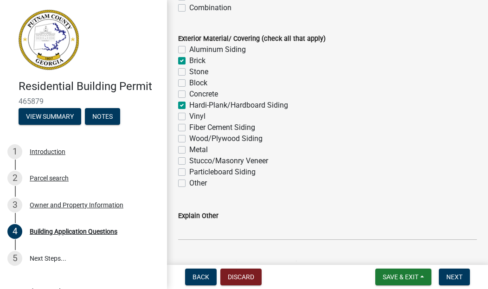
checkbox input "false"
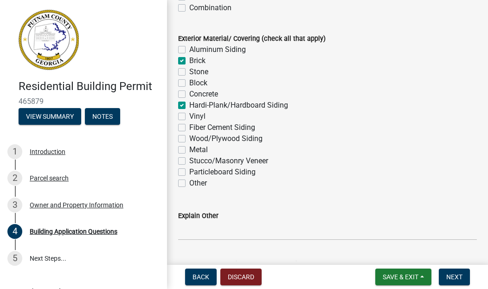
checkbox input "false"
click at [454, 280] on span "Next" at bounding box center [454, 276] width 16 height 7
click at [311, 192] on wm-data-entity-input "Exterior Material/ Covering (check all that apply) Aluminum Siding Brick Stone …" at bounding box center [327, 109] width 299 height 175
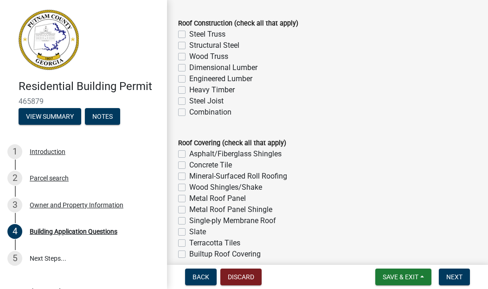
scroll to position [2373, 0]
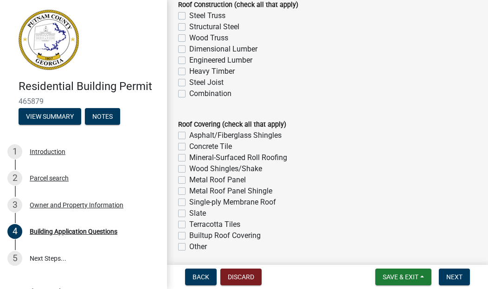
click at [189, 38] on label "Wood Truss" at bounding box center [208, 37] width 39 height 11
click at [189, 38] on input "Wood Truss" at bounding box center [192, 35] width 6 height 6
checkbox input "true"
checkbox input "false"
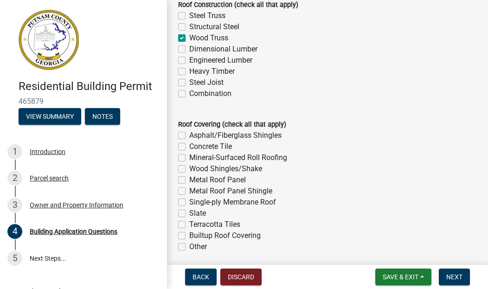
checkbox input "true"
checkbox input "false"
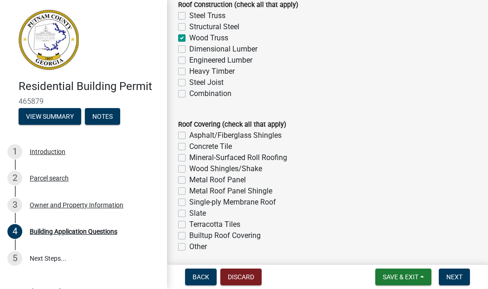
checkbox input "false"
click at [189, 133] on label "Asphalt/Fiberglass Shingles" at bounding box center [235, 135] width 92 height 11
click at [189, 133] on input "Asphalt/Fiberglass Shingles" at bounding box center [192, 133] width 6 height 6
checkbox input "true"
checkbox input "false"
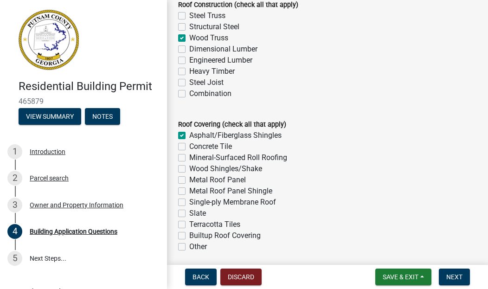
checkbox input "false"
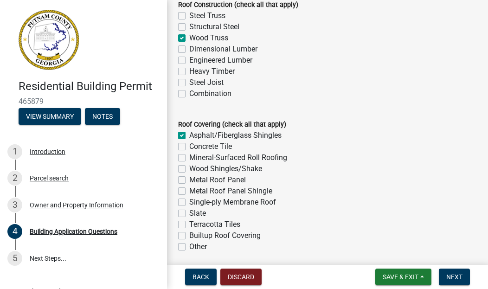
checkbox input "false"
click at [452, 279] on span "Next" at bounding box center [454, 276] width 16 height 7
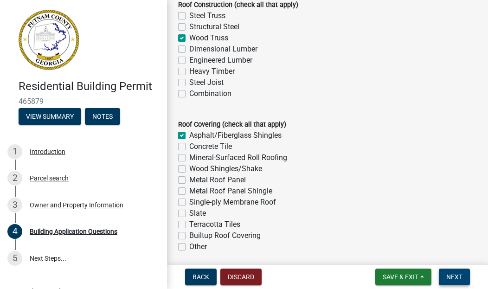
click at [452, 279] on span "Next" at bounding box center [454, 276] width 16 height 7
click at [454, 277] on span "Next" at bounding box center [454, 276] width 16 height 7
click at [289, 257] on wm-data-entity-input "Roof Covering (check all that apply) Asphalt/Fiberglass Shingles Concrete Tile …" at bounding box center [327, 184] width 299 height 153
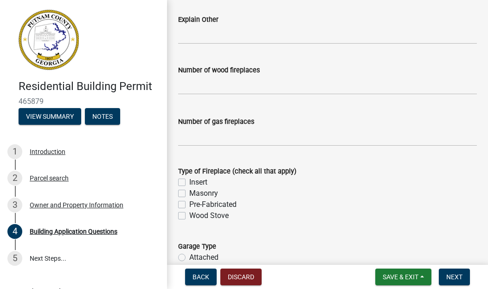
scroll to position [2651, 0]
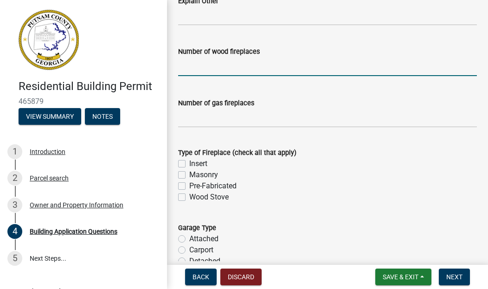
click at [197, 69] on input "text" at bounding box center [327, 66] width 299 height 19
type input "1"
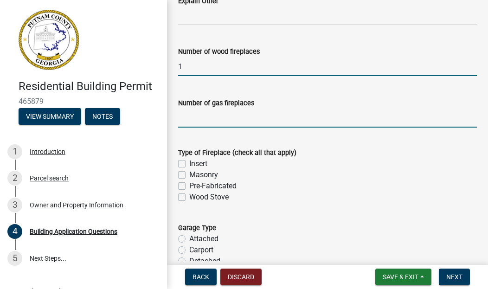
click at [203, 116] on input "text" at bounding box center [327, 117] width 299 height 19
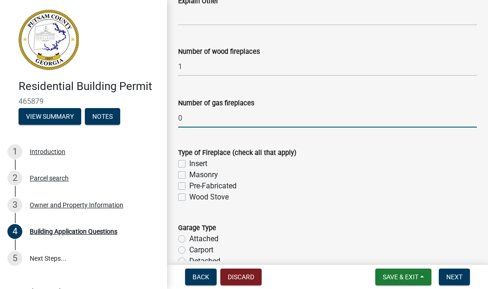
type input "0"
click at [189, 173] on label "Masonry" at bounding box center [203, 174] width 29 height 11
click at [189, 173] on input "Masonry" at bounding box center [192, 172] width 6 height 6
checkbox input "true"
checkbox input "false"
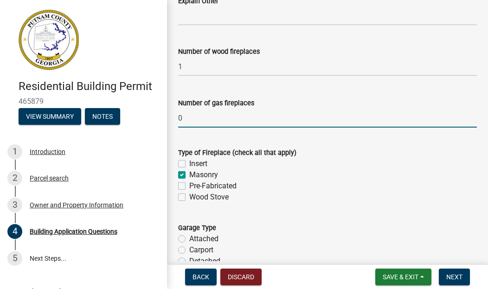
checkbox input "true"
checkbox input "false"
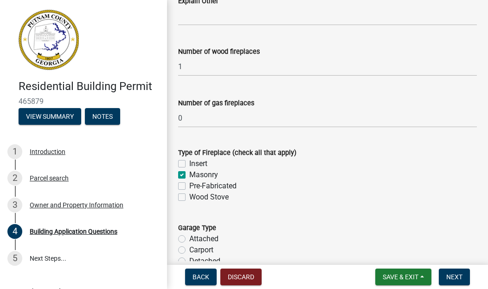
click at [237, 219] on form "Garage Type Attached Carport Detached No Garage" at bounding box center [327, 244] width 299 height 67
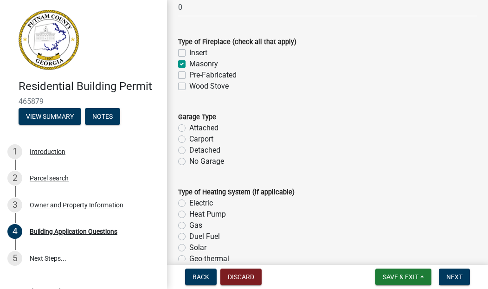
scroll to position [2763, 0]
click at [189, 127] on label "Attached" at bounding box center [203, 127] width 29 height 11
click at [189, 127] on input "Attached" at bounding box center [192, 125] width 6 height 6
radio input "true"
click at [189, 153] on label "Detached" at bounding box center [204, 149] width 31 height 11
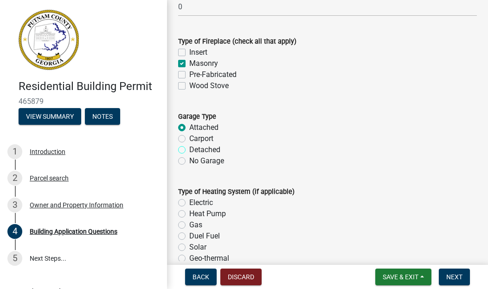
click at [189, 150] on input "Detached" at bounding box center [192, 147] width 6 height 6
radio input "true"
click at [189, 129] on label "Attached" at bounding box center [203, 127] width 29 height 11
click at [189, 128] on input "Attached" at bounding box center [192, 125] width 6 height 6
radio input "true"
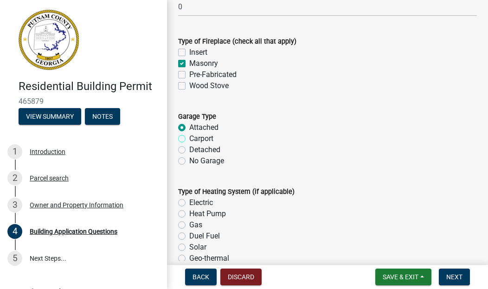
click at [189, 133] on input "Carport" at bounding box center [192, 136] width 6 height 6
radio input "true"
click at [189, 144] on input "Detached" at bounding box center [192, 147] width 6 height 6
radio input "true"
click at [189, 155] on input "No Garage" at bounding box center [192, 158] width 6 height 6
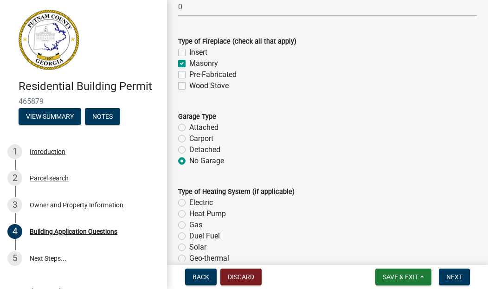
radio input "true"
click at [189, 144] on input "Detached" at bounding box center [192, 147] width 6 height 6
radio input "true"
click at [189, 133] on input "Carport" at bounding box center [192, 136] width 6 height 6
radio input "true"
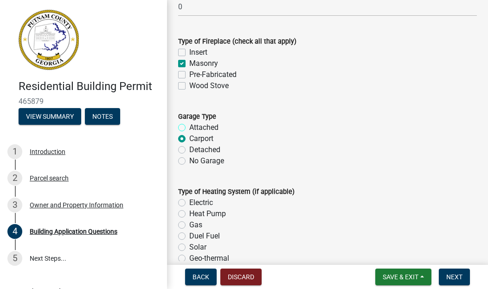
click at [189, 122] on input "Attached" at bounding box center [192, 125] width 6 height 6
radio input "true"
click at [277, 189] on label "Type of Heating System (if applicable)" at bounding box center [236, 192] width 116 height 6
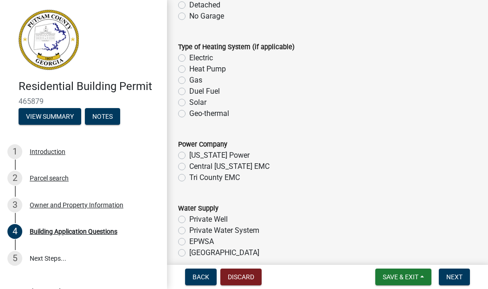
scroll to position [2911, 0]
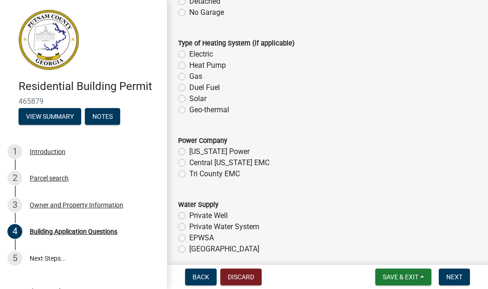
click at [189, 63] on label "Heat Pump" at bounding box center [207, 65] width 37 height 11
click at [189, 63] on input "Heat Pump" at bounding box center [192, 63] width 6 height 6
radio input "true"
click at [189, 152] on label "[US_STATE] Power" at bounding box center [219, 151] width 60 height 11
click at [189, 152] on input "[US_STATE] Power" at bounding box center [192, 149] width 6 height 6
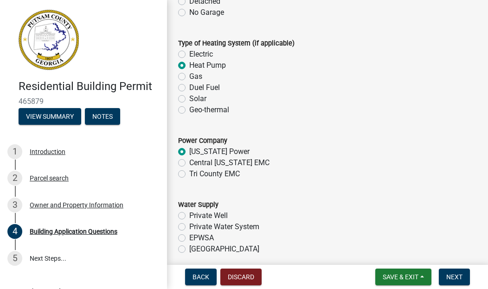
radio input "true"
click at [276, 203] on div "Water Supply" at bounding box center [327, 204] width 299 height 11
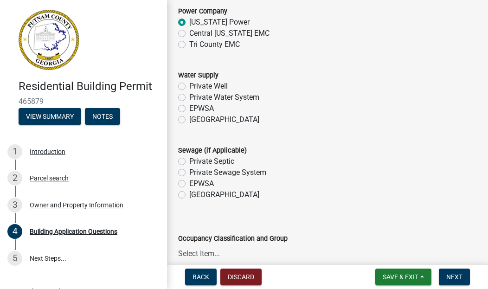
scroll to position [3041, 0]
click at [189, 108] on label "EPWSA" at bounding box center [201, 107] width 25 height 11
click at [189, 108] on input "EPWSA" at bounding box center [192, 105] width 6 height 6
radio input "true"
click at [229, 136] on form "Sewage (if Applicable) Private Septic Private Sewage System EPWSA Piedmont" at bounding box center [327, 166] width 299 height 67
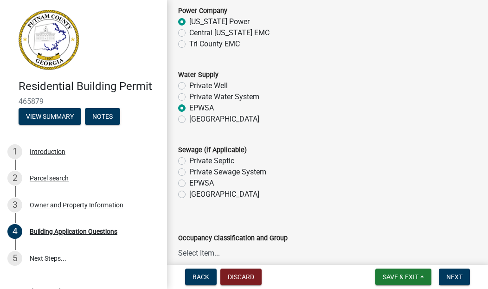
click at [189, 160] on label "Private Septic" at bounding box center [211, 160] width 45 height 11
click at [189, 160] on input "Private Septic" at bounding box center [192, 158] width 6 height 6
radio input "true"
click at [235, 140] on form "Sewage (if Applicable) Private Septic Private Sewage System EPWSA Piedmont" at bounding box center [327, 166] width 299 height 67
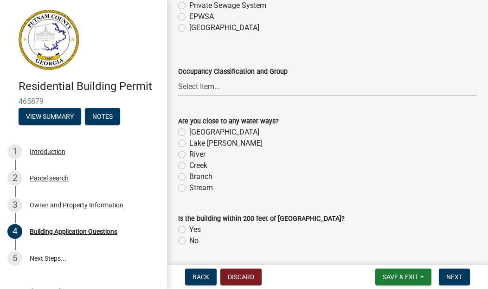
scroll to position [3208, 0]
click at [208, 88] on select "Select Item... A-1 A-2 A-3 A-4 A-5 B M E F-1 F-2 R-1 R-2 R-3 R-4 H-1 H-2 H-4 H-…" at bounding box center [327, 85] width 299 height 19
select select "2ec94193-6885-4dbb-8fbc-a6ee81e417fe"
click at [189, 141] on label "Lake [PERSON_NAME]" at bounding box center [225, 142] width 73 height 11
click at [189, 141] on input "Lake [PERSON_NAME]" at bounding box center [192, 140] width 6 height 6
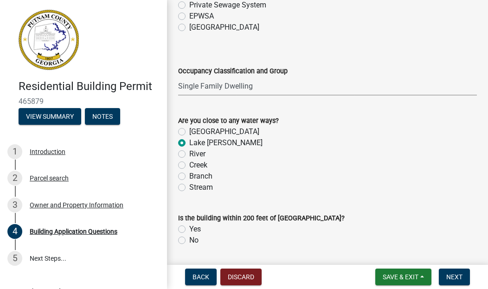
radio input "true"
click at [331, 200] on wm-data-entity-input "Are you close to any water ways? Lake Oconee Lake [PERSON_NAME] River Creek Bra…" at bounding box center [327, 152] width 299 height 97
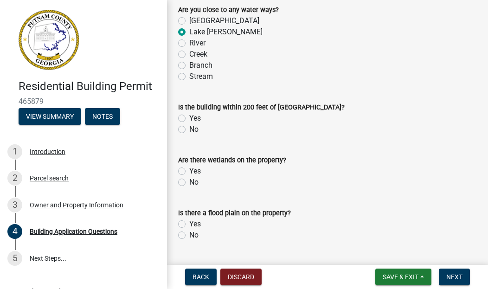
scroll to position [3319, 0]
click at [189, 118] on label "Yes" at bounding box center [195, 117] width 12 height 11
click at [189, 118] on input "Yes" at bounding box center [192, 115] width 6 height 6
radio input "true"
click at [189, 182] on label "No" at bounding box center [193, 181] width 9 height 11
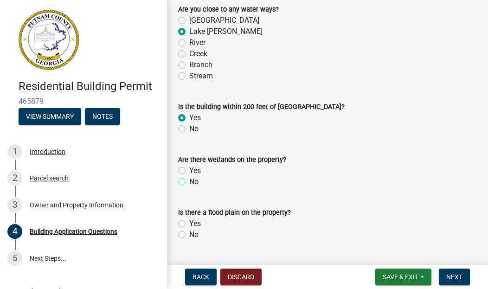
click at [189, 182] on input "No" at bounding box center [192, 179] width 6 height 6
radio input "true"
click at [189, 221] on label "Yes" at bounding box center [195, 223] width 12 height 11
click at [189, 221] on input "Yes" at bounding box center [192, 221] width 6 height 6
radio input "true"
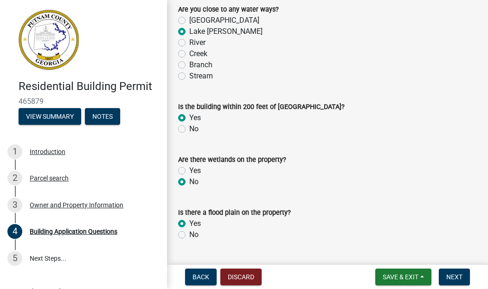
click at [357, 252] on form "Is the property in Conservation Use Program? Yes No" at bounding box center [327, 270] width 299 height 44
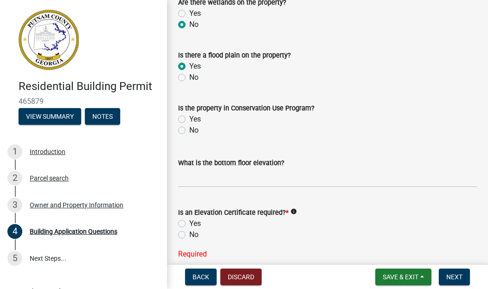
scroll to position [3486, 0]
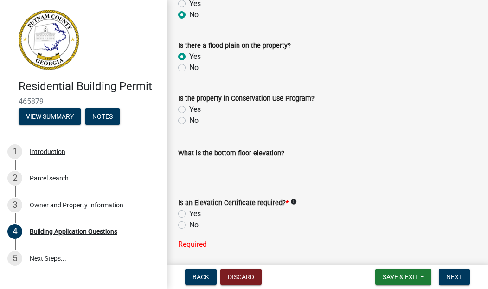
click at [189, 119] on label "No" at bounding box center [193, 120] width 9 height 11
click at [189, 119] on input "No" at bounding box center [192, 118] width 6 height 6
radio input "true"
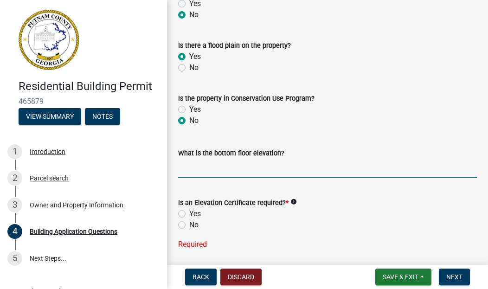
click at [192, 171] on input "text" at bounding box center [327, 168] width 299 height 19
type input "353150"
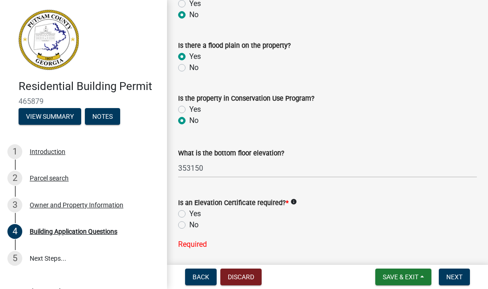
click at [189, 226] on label "No" at bounding box center [193, 224] width 9 height 11
click at [189, 225] on input "No" at bounding box center [192, 222] width 6 height 6
radio input "true"
click at [303, 240] on form "Who is doing the work? * Home Owner [DEMOGRAPHIC_DATA]" at bounding box center [327, 261] width 299 height 44
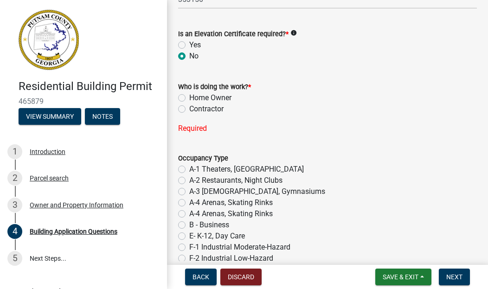
scroll to position [3671, 0]
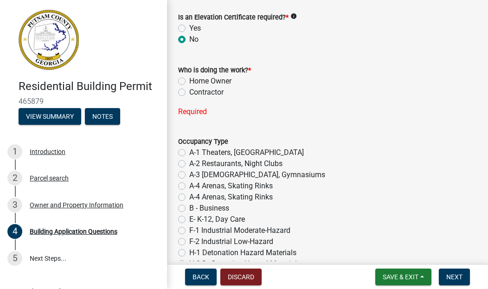
click at [189, 80] on label "Home Owner" at bounding box center [210, 81] width 42 height 11
click at [189, 80] on input "Home Owner" at bounding box center [192, 79] width 6 height 6
radio input "true"
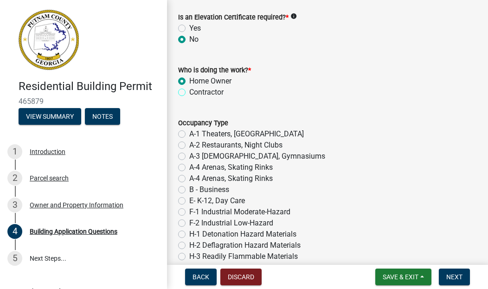
click at [189, 87] on input "Contractor" at bounding box center [192, 90] width 6 height 6
radio input "true"
click at [189, 76] on input "Home Owner" at bounding box center [192, 79] width 6 height 6
radio input "true"
click at [189, 87] on input "Contractor" at bounding box center [192, 90] width 6 height 6
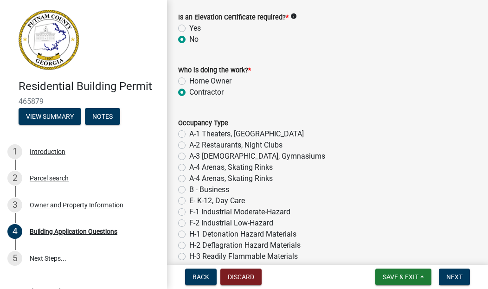
radio input "true"
click at [189, 76] on input "Home Owner" at bounding box center [192, 79] width 6 height 6
radio input "true"
click at [189, 87] on input "Contractor" at bounding box center [192, 90] width 6 height 6
radio input "true"
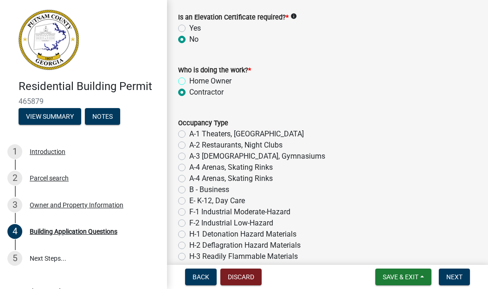
click at [189, 76] on input "Home Owner" at bounding box center [192, 79] width 6 height 6
radio input "true"
click at [224, 107] on form "Occupancy Type A-1 Theaters, Concert Halls A-2 Restaurants, Night Clubs A-3 Chu…" at bounding box center [327, 256] width 299 height 300
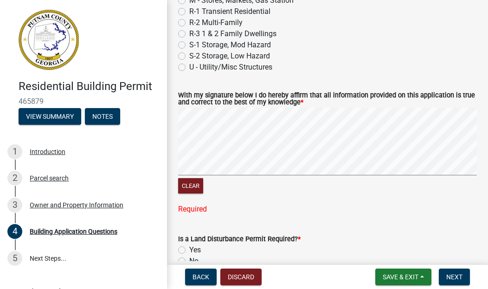
scroll to position [4023, 0]
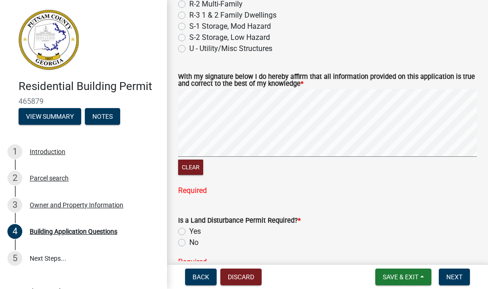
click at [189, 15] on label "R-3 1 & 2 Family Dwellings" at bounding box center [232, 15] width 87 height 11
click at [189, 15] on input "R-3 1 & 2 Family Dwellings" at bounding box center [192, 13] width 6 height 6
radio input "true"
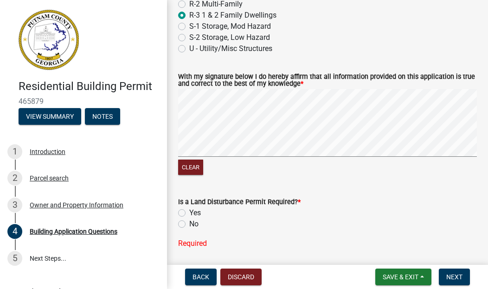
click at [189, 225] on label "No" at bounding box center [193, 223] width 9 height 11
click at [189, 224] on input "No" at bounding box center [192, 221] width 6 height 6
radio input "true"
click at [189, 207] on input "Yes" at bounding box center [192, 210] width 6 height 6
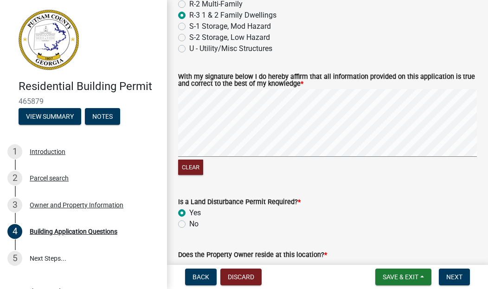
radio input "true"
click at [189, 218] on input "No" at bounding box center [192, 221] width 6 height 6
radio input "true"
click at [189, 207] on input "Yes" at bounding box center [192, 210] width 6 height 6
radio input "true"
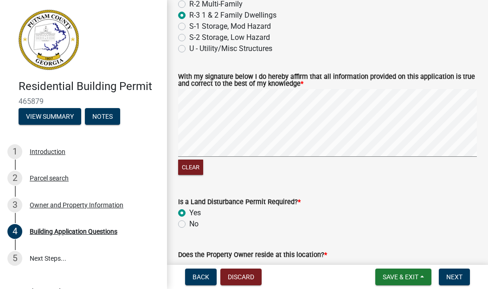
click at [189, 224] on label "No" at bounding box center [193, 223] width 9 height 11
click at [189, 224] on input "No" at bounding box center [192, 221] width 6 height 6
radio input "true"
click at [199, 241] on form "Does the Property Owner reside at this location? * Yes No" at bounding box center [327, 260] width 299 height 44
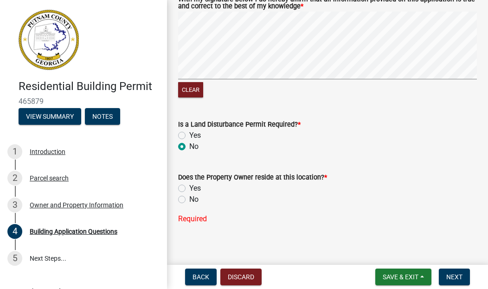
scroll to position [4108, 0]
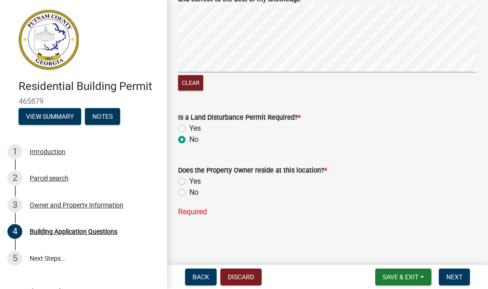
click at [189, 182] on label "Yes" at bounding box center [195, 181] width 12 height 11
click at [189, 182] on input "Yes" at bounding box center [192, 179] width 6 height 6
radio input "true"
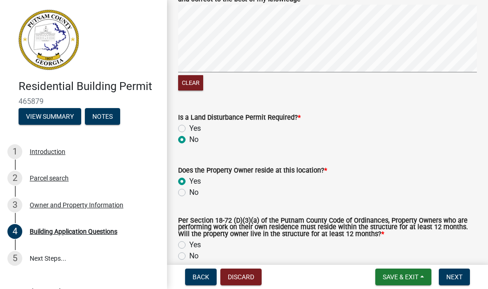
click at [265, 203] on wm-data-entity-input "Does the Property Owner reside at this location? * Yes No" at bounding box center [327, 179] width 299 height 53
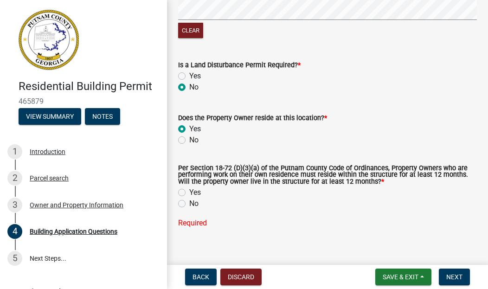
scroll to position [4171, 0]
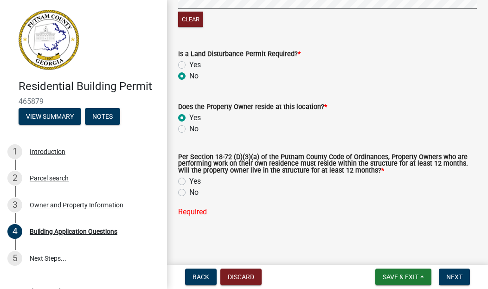
click at [189, 182] on label "Yes" at bounding box center [195, 181] width 12 height 11
click at [189, 182] on input "Yes" at bounding box center [192, 179] width 6 height 6
radio input "true"
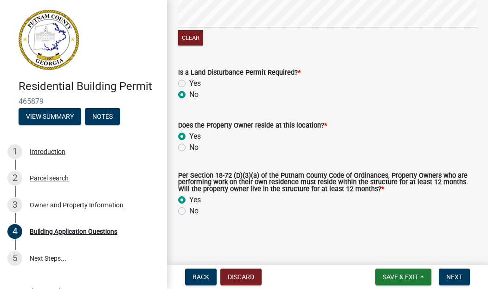
scroll to position [4153, 0]
click at [209, 237] on main "Building Application Questions share Share Type of Building Permit Requested * …" at bounding box center [327, 130] width 321 height 261
click at [456, 273] on span "Next" at bounding box center [454, 276] width 16 height 7
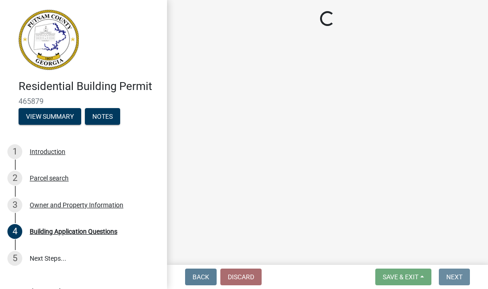
scroll to position [0, 0]
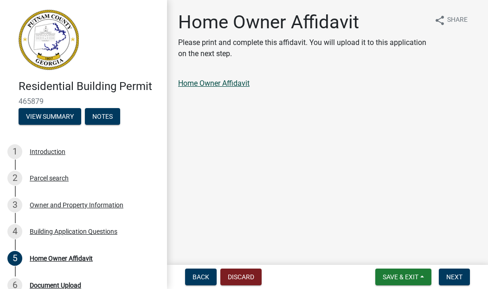
click at [232, 85] on link "Home Owner Affidavit" at bounding box center [213, 83] width 71 height 9
click at [456, 275] on span "Next" at bounding box center [454, 276] width 16 height 7
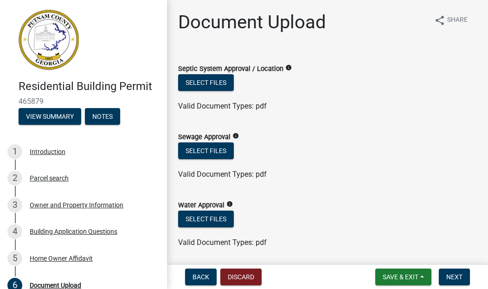
click at [265, 191] on form "Water Approval info Select files Valid Document Types: pdf" at bounding box center [327, 218] width 299 height 60
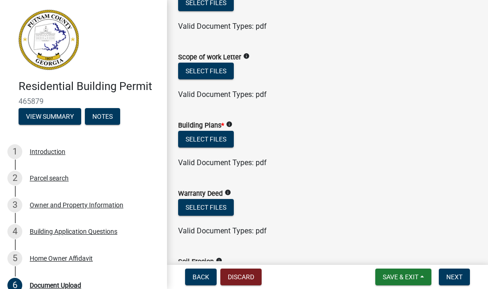
scroll to position [334, 0]
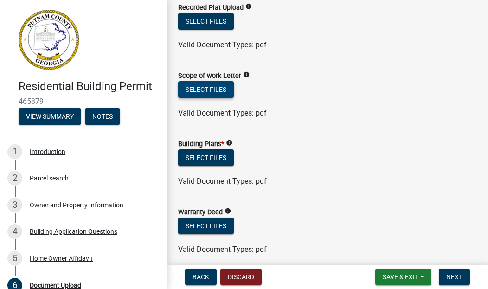
click at [214, 91] on button "Select files" at bounding box center [206, 89] width 56 height 17
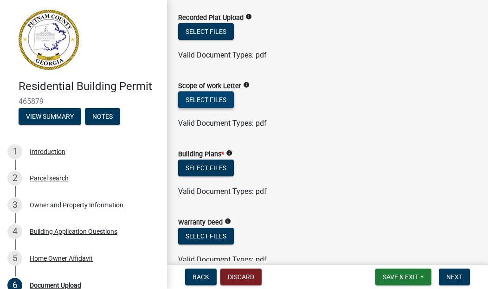
scroll to position [323, 0]
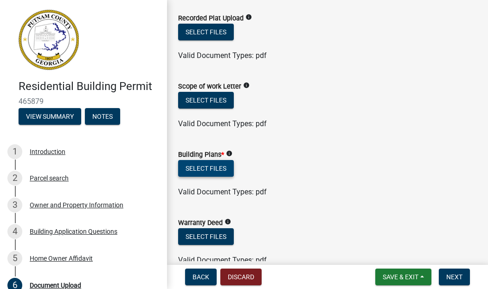
click at [210, 173] on button "Select files" at bounding box center [206, 168] width 56 height 17
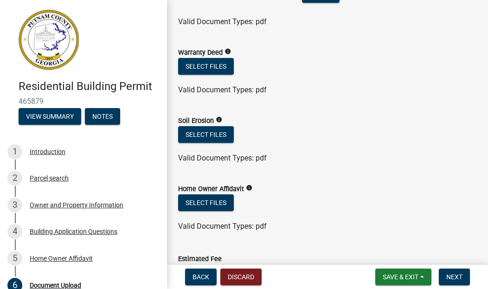
scroll to position [524, 0]
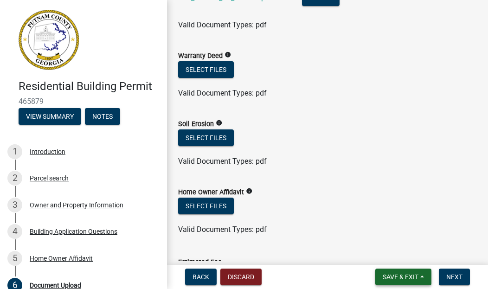
click at [387, 274] on span "Save & Exit" at bounding box center [400, 276] width 36 height 7
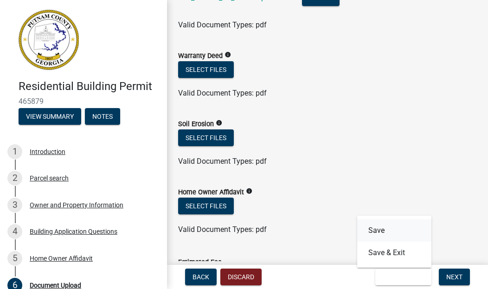
click at [375, 231] on button "Save" at bounding box center [394, 230] width 74 height 22
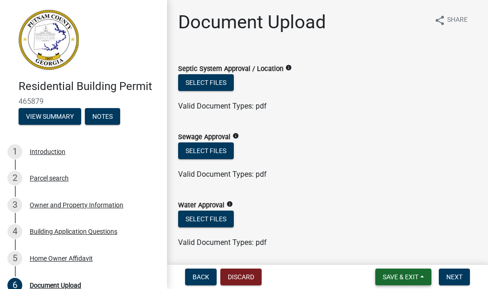
click at [402, 276] on span "Save & Exit" at bounding box center [400, 276] width 36 height 7
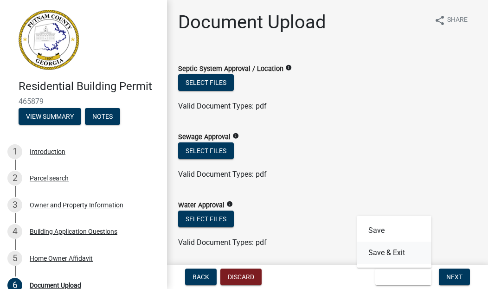
click at [392, 251] on button "Save & Exit" at bounding box center [394, 252] width 74 height 22
